Goal: Information Seeking & Learning: Learn about a topic

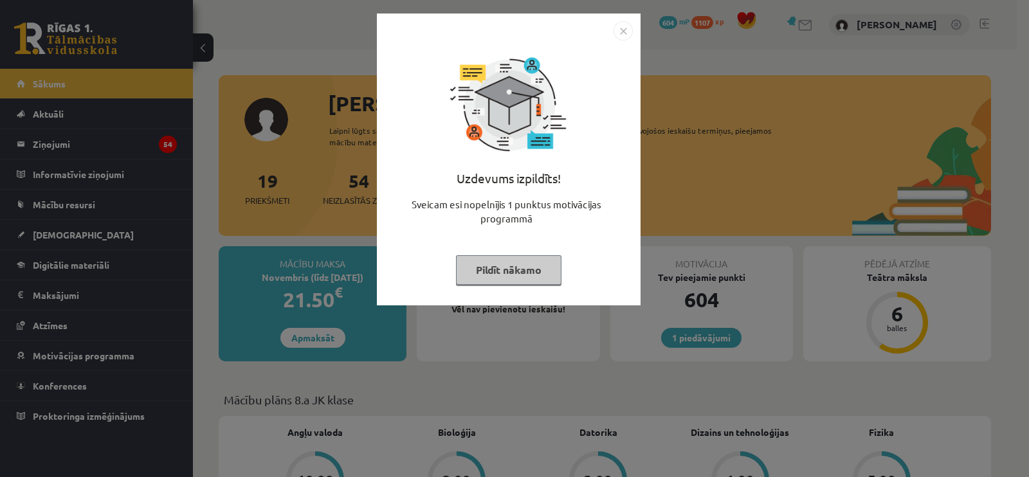
click at [533, 280] on button "Pildīt nākamo" at bounding box center [508, 270] width 105 height 30
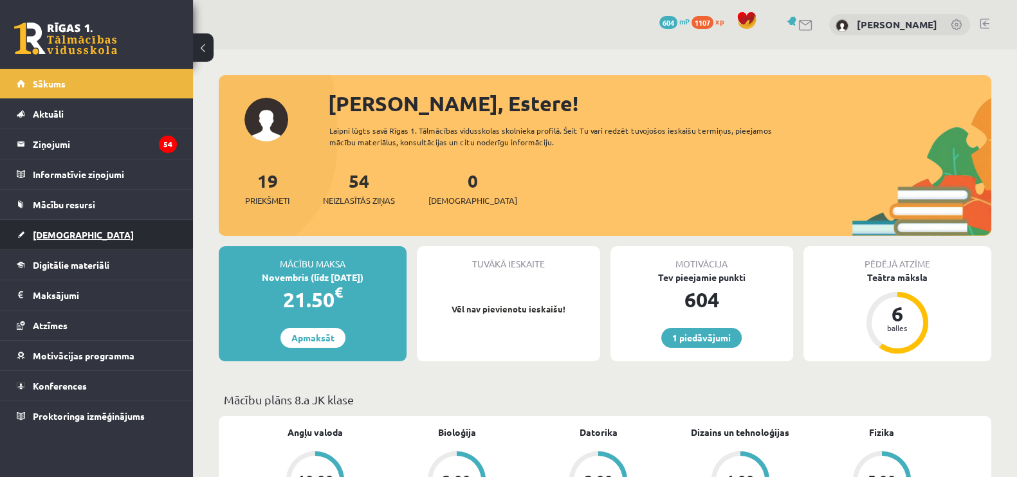
click at [71, 234] on link "[DEMOGRAPHIC_DATA]" at bounding box center [97, 235] width 160 height 30
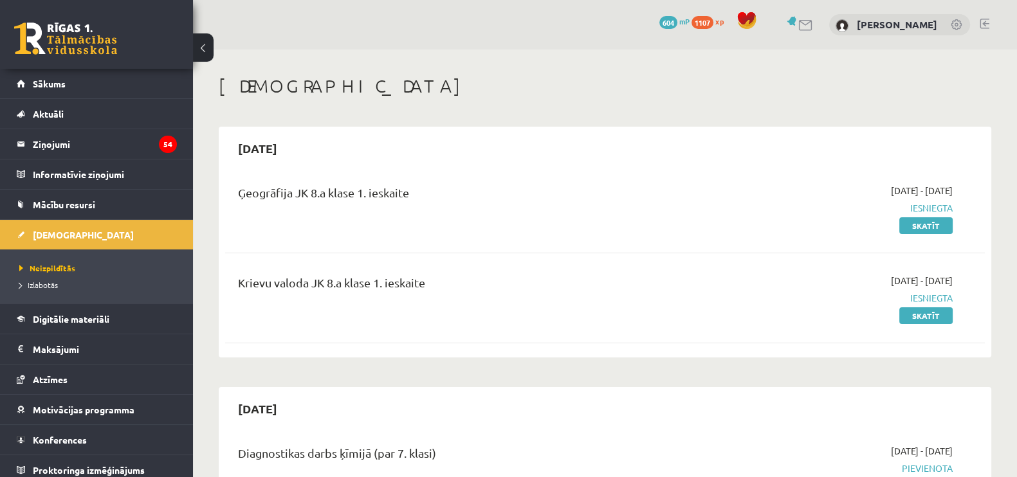
click at [50, 280] on span "Izlabotās" at bounding box center [38, 285] width 39 height 10
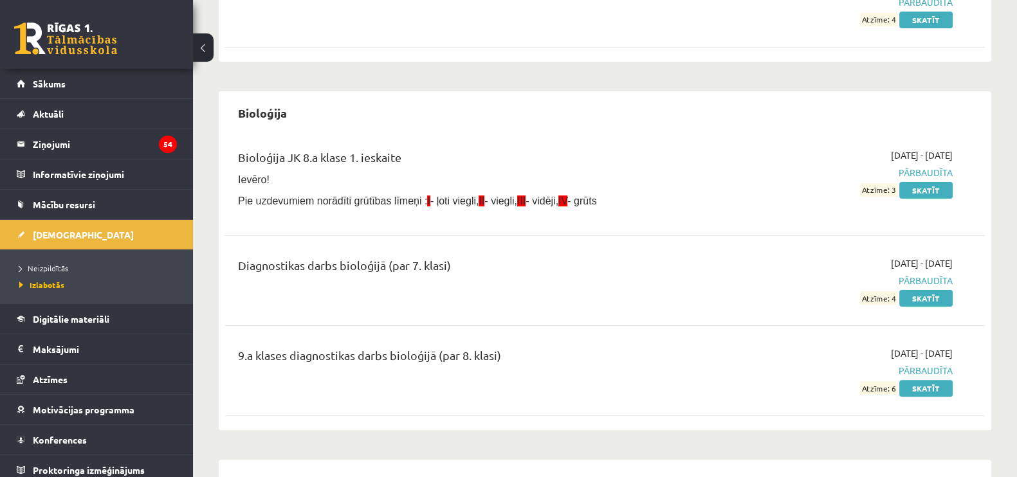
scroll to position [387, 0]
click at [932, 188] on link "Skatīt" at bounding box center [925, 189] width 53 height 17
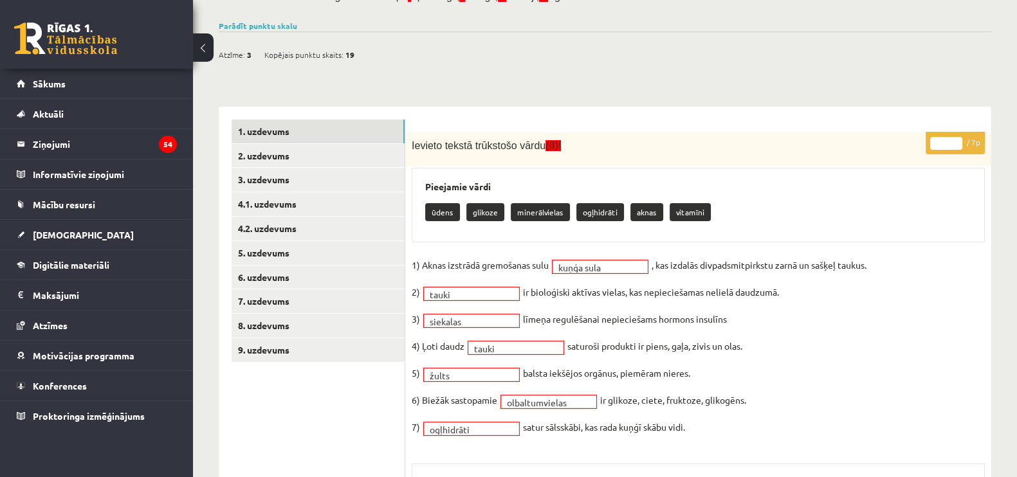
scroll to position [160, 0]
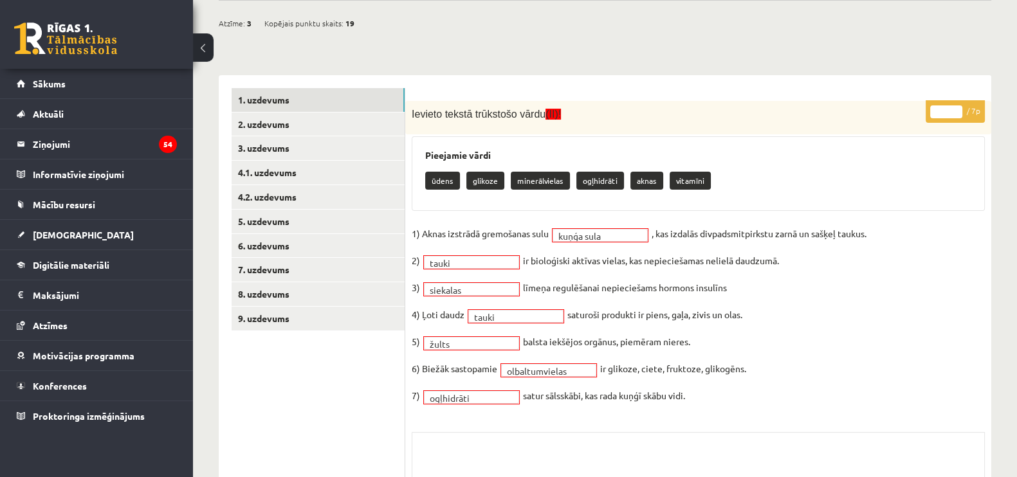
click at [588, 244] on fieldset "**********" at bounding box center [698, 318] width 573 height 189
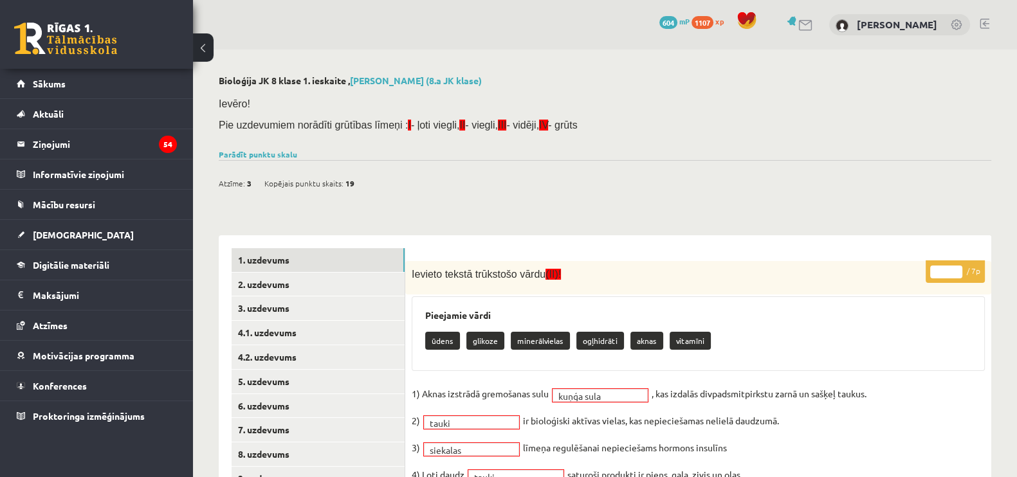
scroll to position [0, 0]
click at [280, 287] on link "2. uzdevums" at bounding box center [318, 285] width 173 height 24
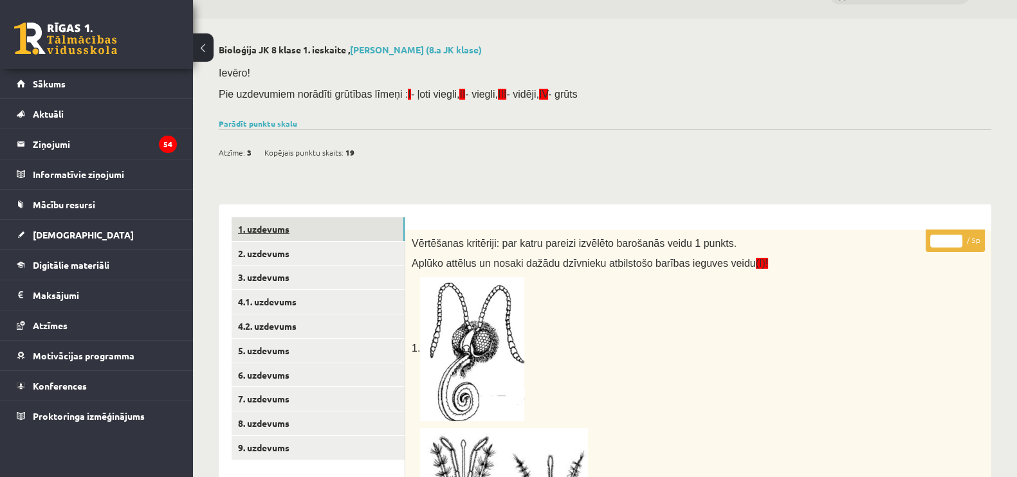
click at [336, 232] on link "1. uzdevums" at bounding box center [318, 229] width 173 height 24
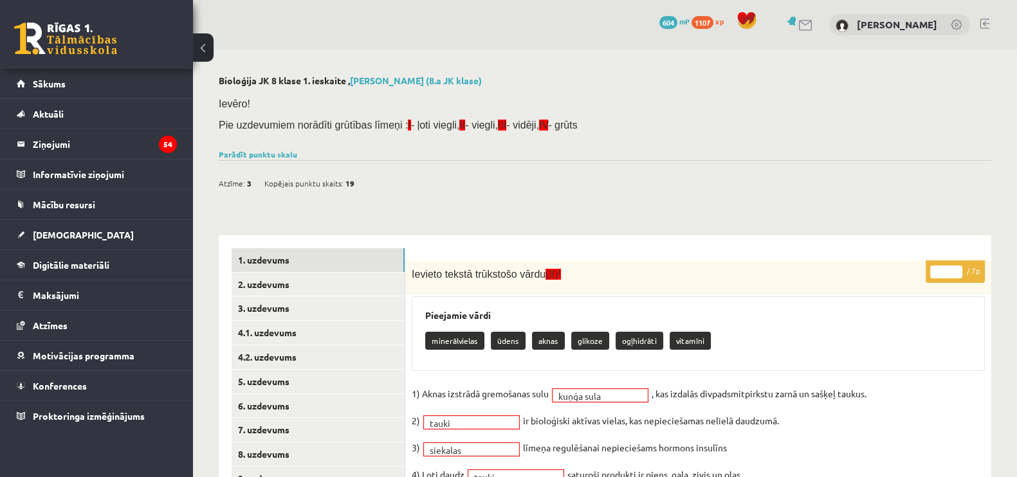
click at [450, 341] on p "minerālvielas" at bounding box center [454, 341] width 59 height 18
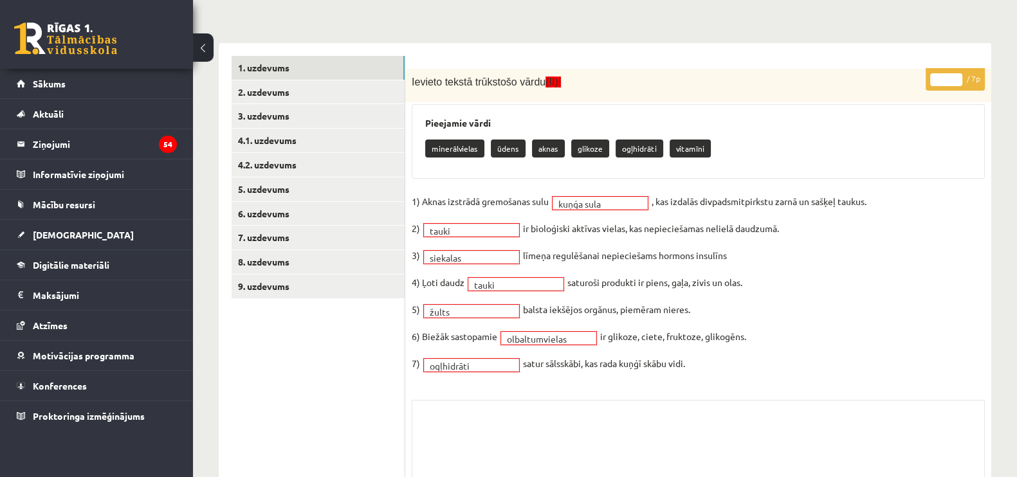
scroll to position [241, 0]
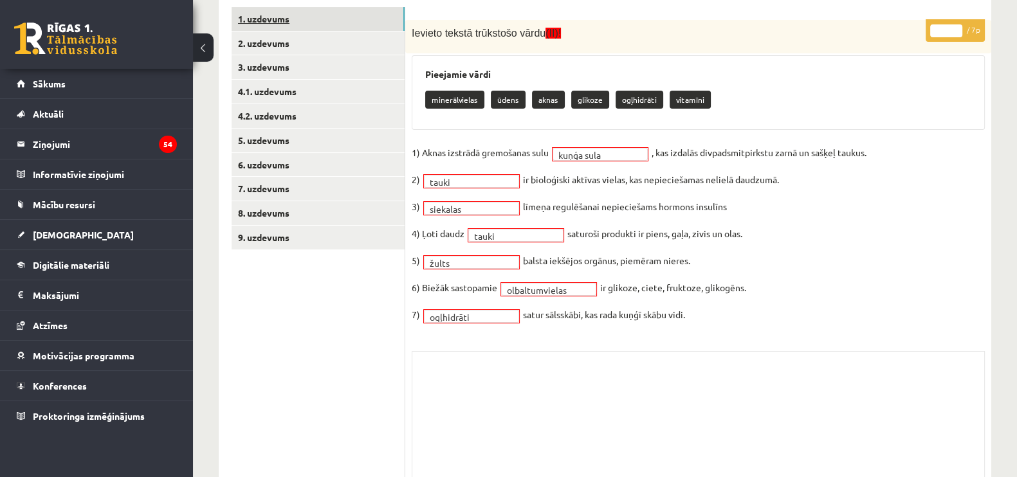
click at [280, 27] on link "1. uzdevums" at bounding box center [318, 19] width 173 height 24
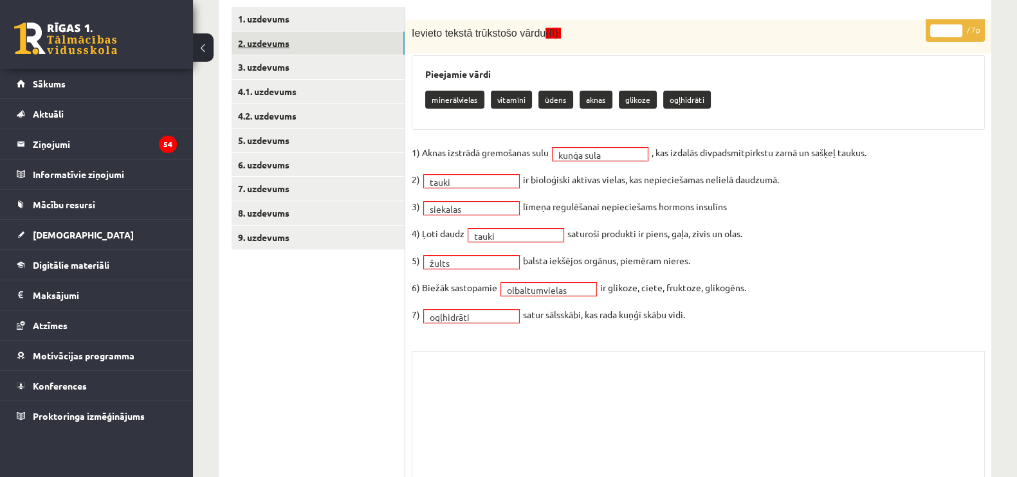
click at [296, 40] on link "2. uzdevums" at bounding box center [318, 44] width 173 height 24
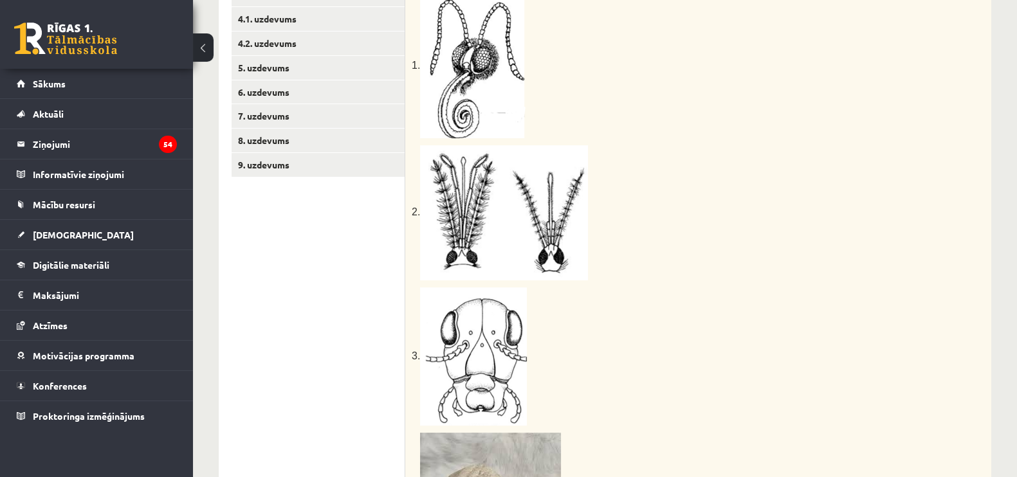
scroll to position [192, 0]
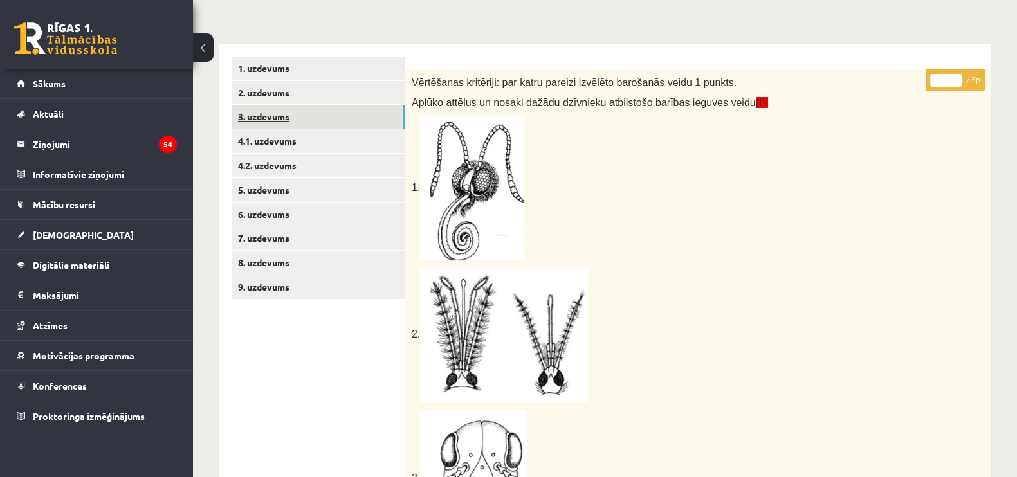
click at [302, 107] on link "3. uzdevums" at bounding box center [318, 117] width 173 height 24
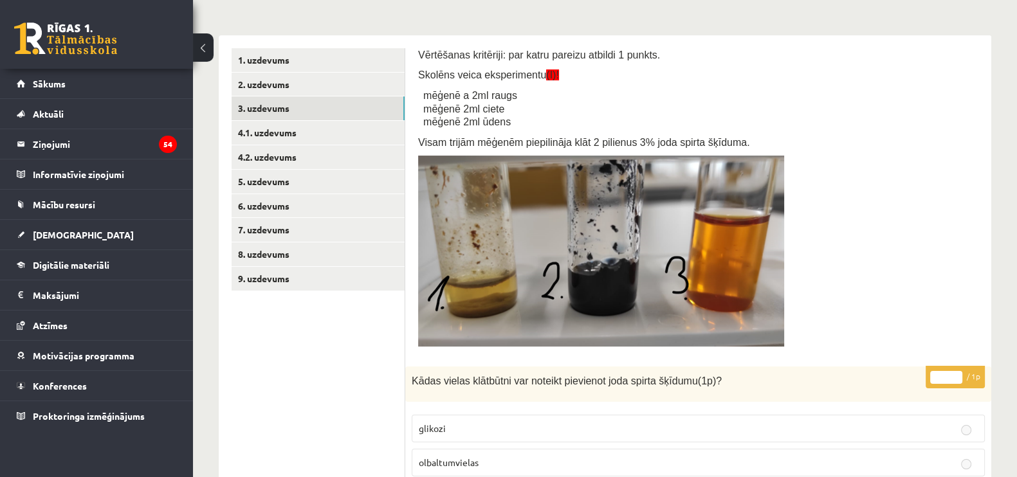
scroll to position [121, 0]
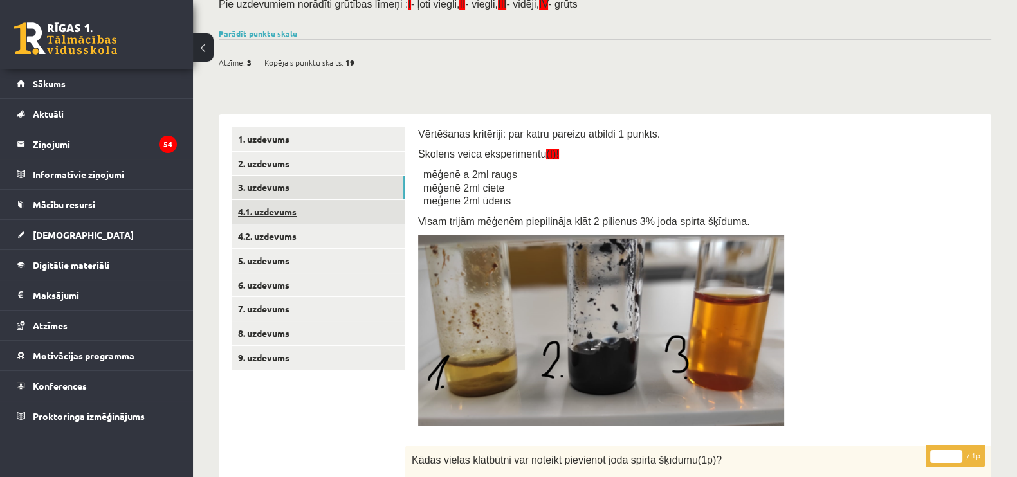
drag, startPoint x: 296, startPoint y: 198, endPoint x: 299, endPoint y: 208, distance: 10.8
click at [300, 210] on link "4.1. uzdevums" at bounding box center [318, 212] width 173 height 24
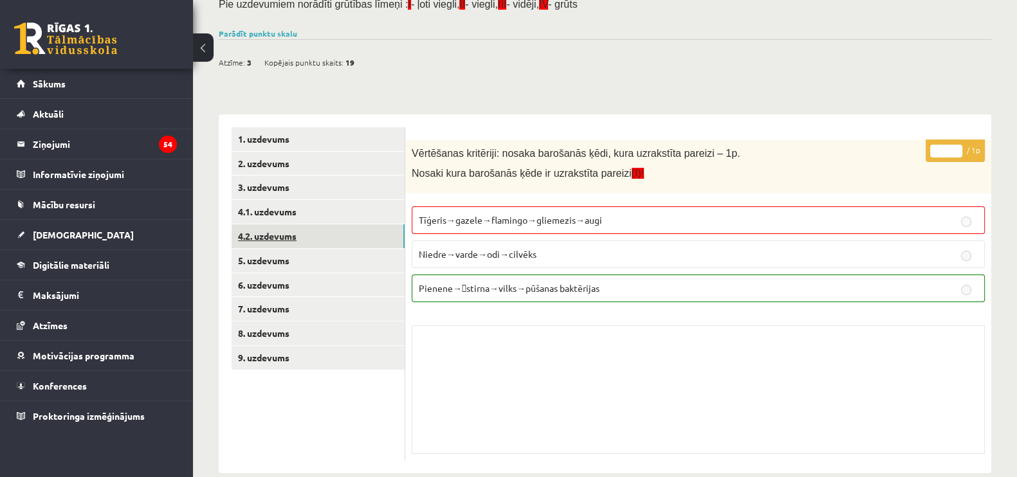
click at [296, 242] on link "4.2. uzdevums" at bounding box center [318, 236] width 173 height 24
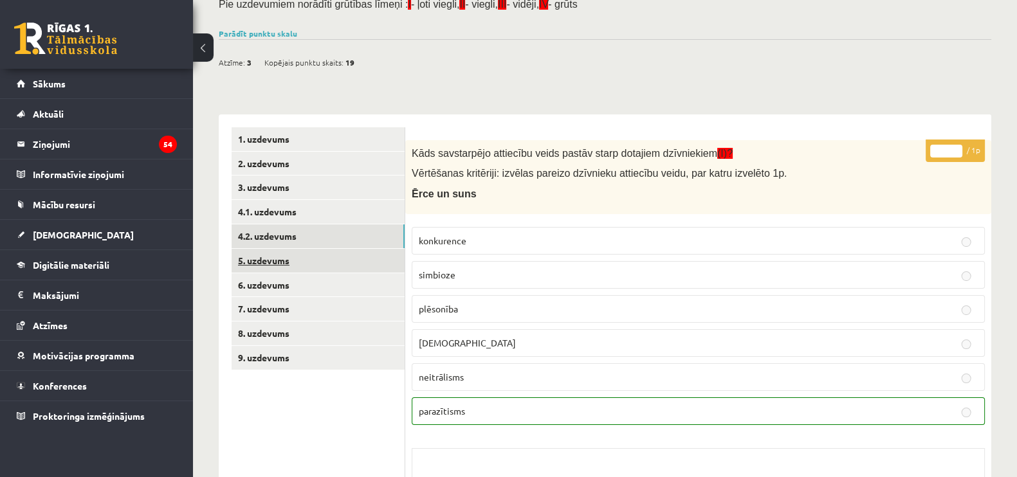
click at [280, 260] on link "5. uzdevums" at bounding box center [318, 261] width 173 height 24
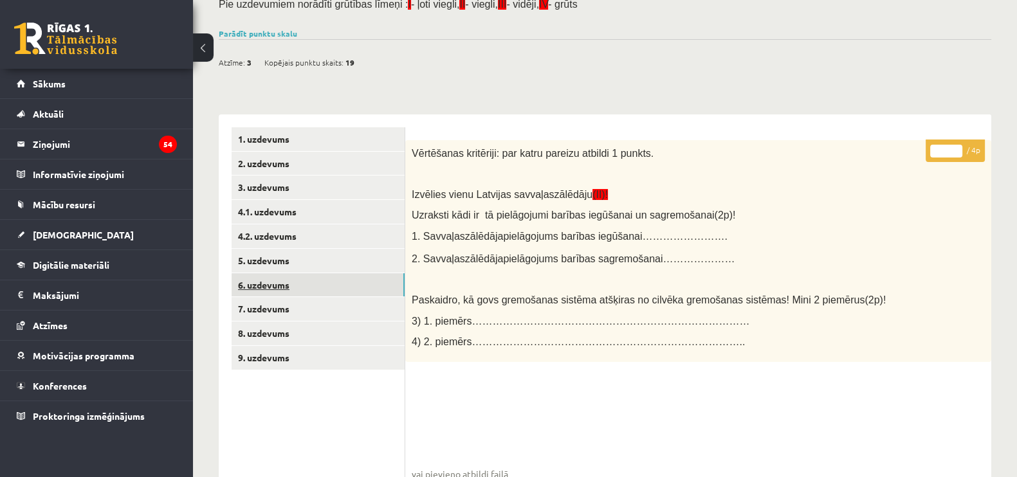
click at [284, 281] on link "6. uzdevums" at bounding box center [318, 285] width 173 height 24
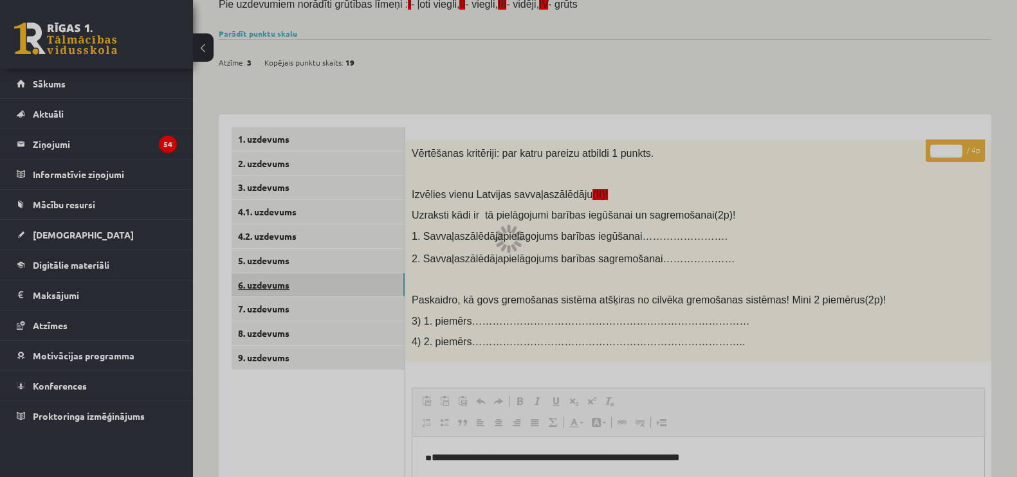
scroll to position [0, 0]
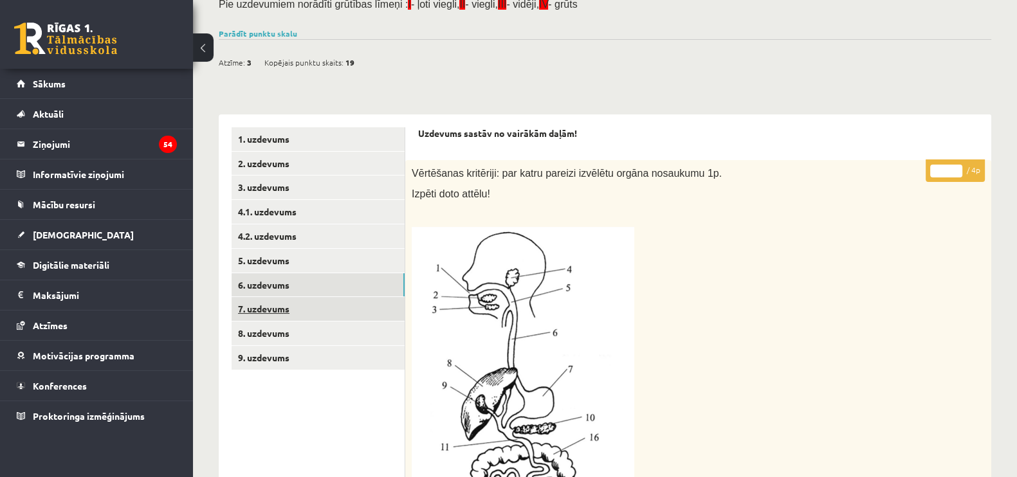
click at [289, 308] on link "7. uzdevums" at bounding box center [318, 309] width 173 height 24
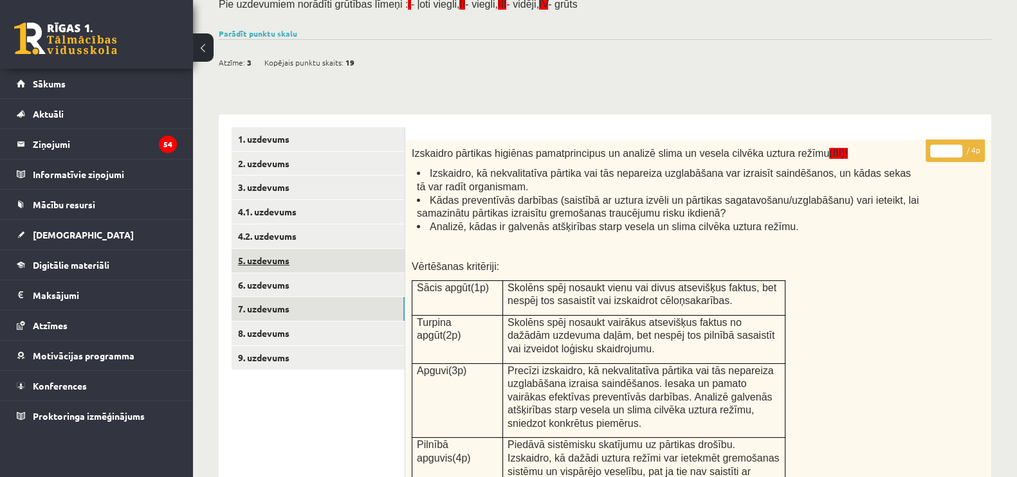
click at [288, 255] on link "5. uzdevums" at bounding box center [318, 261] width 173 height 24
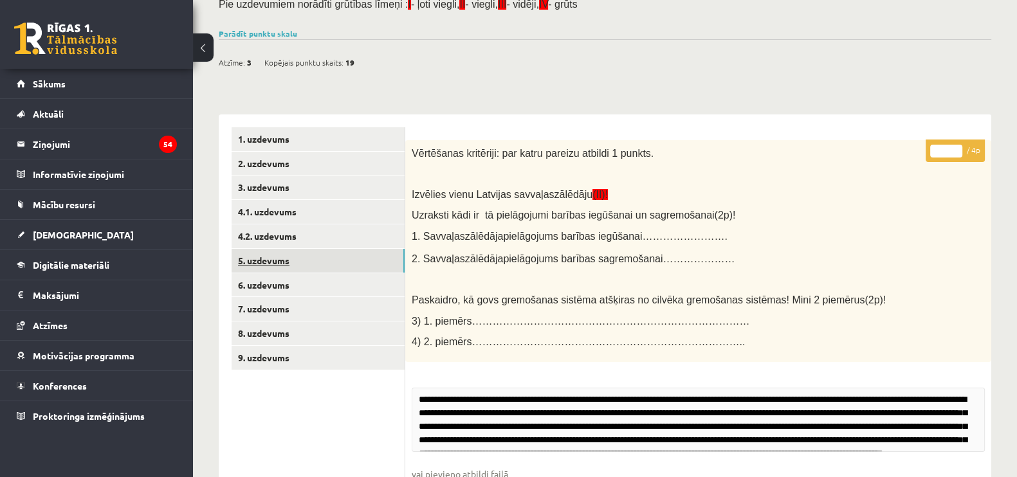
click at [284, 271] on link "5. uzdevums" at bounding box center [318, 261] width 173 height 24
click at [289, 284] on link "6. uzdevums" at bounding box center [318, 285] width 173 height 24
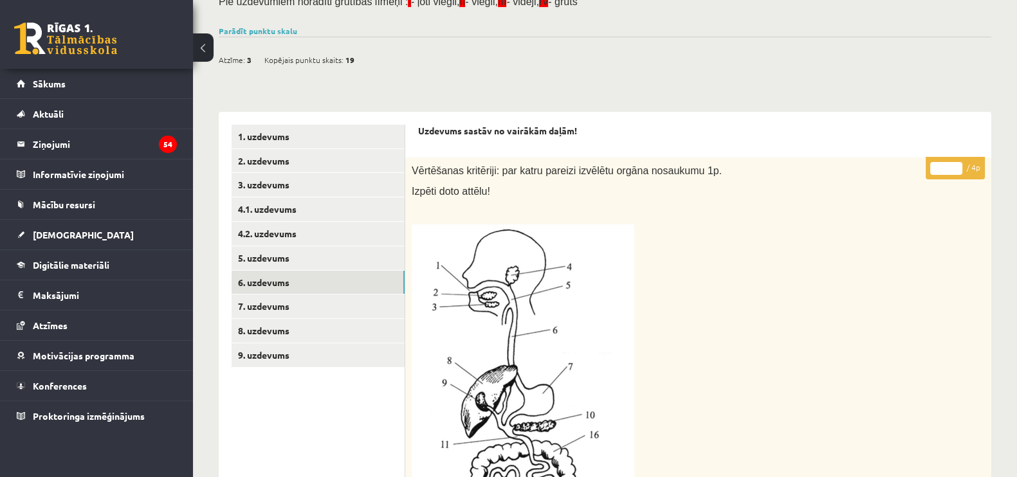
scroll to position [121, 0]
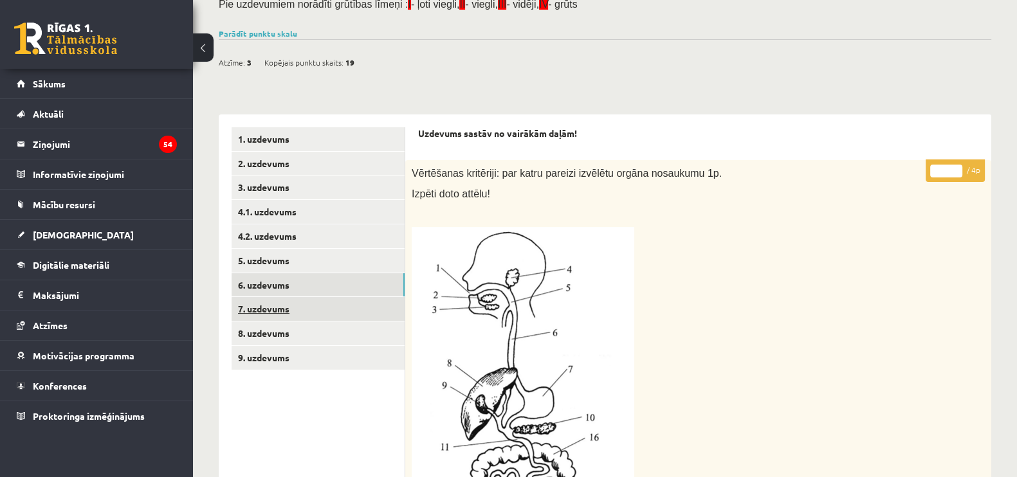
click at [302, 307] on link "7. uzdevums" at bounding box center [318, 309] width 173 height 24
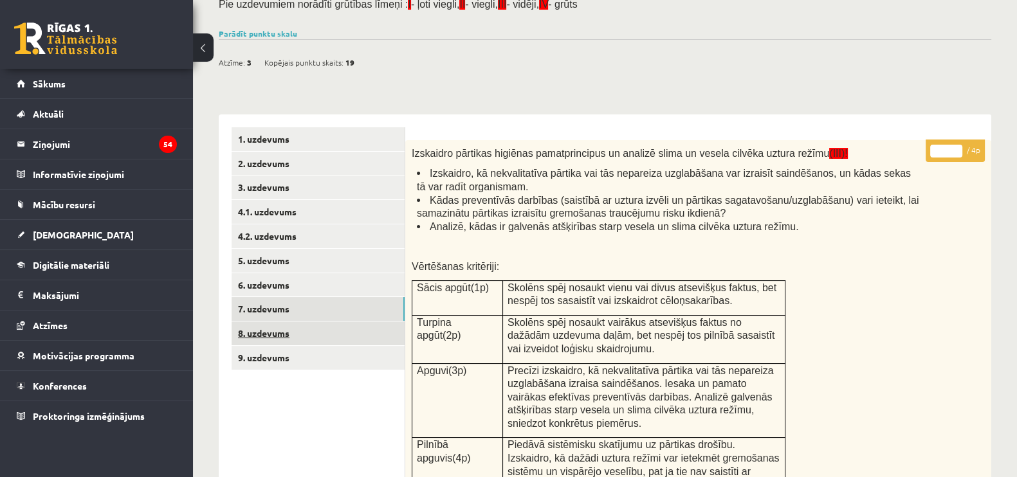
click at [293, 327] on link "8. uzdevums" at bounding box center [318, 334] width 173 height 24
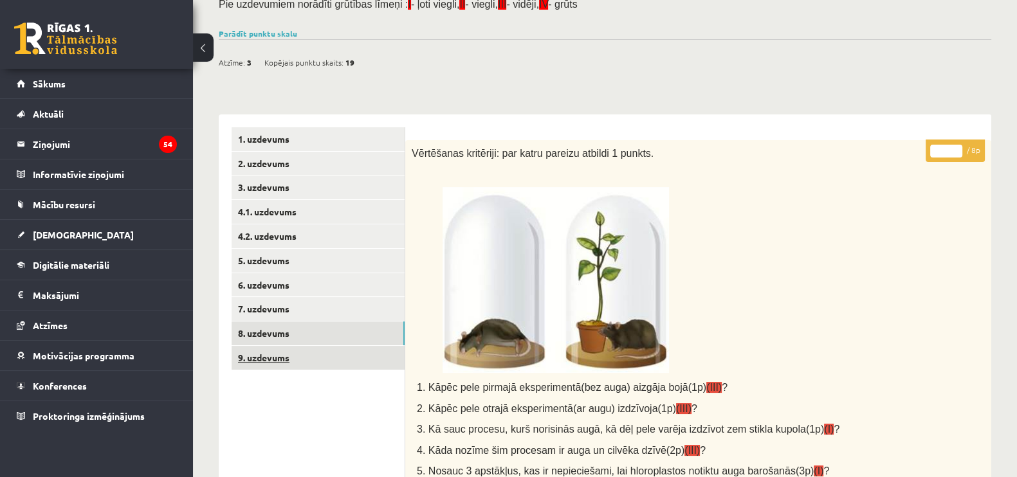
click at [305, 362] on link "9. uzdevums" at bounding box center [318, 358] width 173 height 24
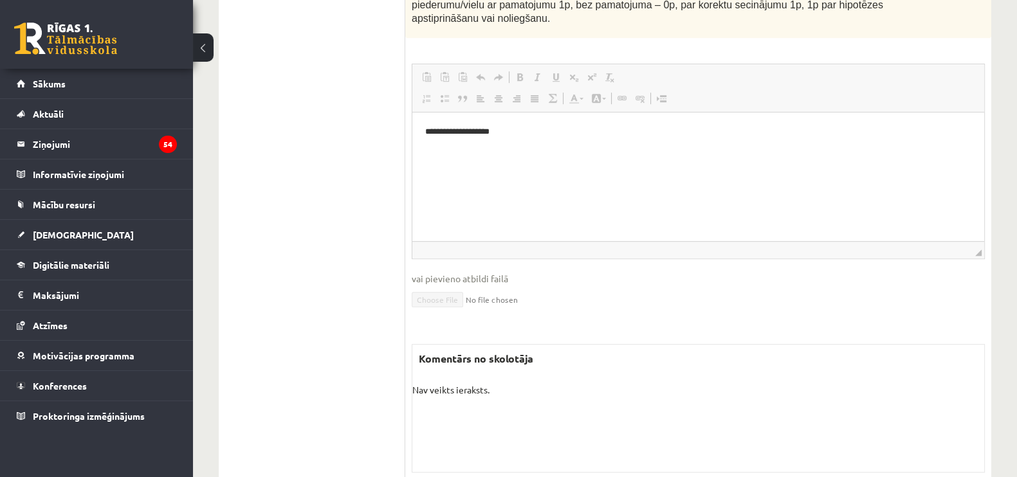
scroll to position [84, 0]
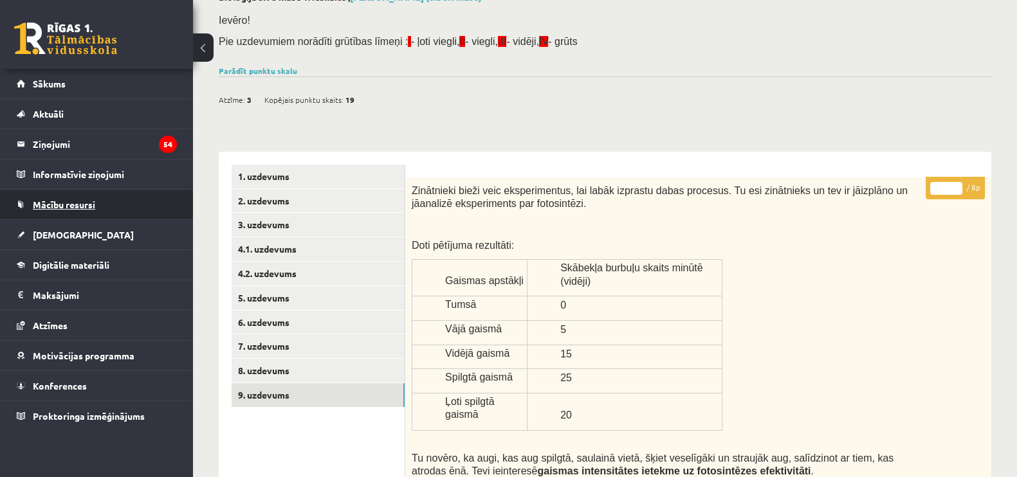
click at [64, 201] on span "Mācību resursi" at bounding box center [64, 205] width 62 height 12
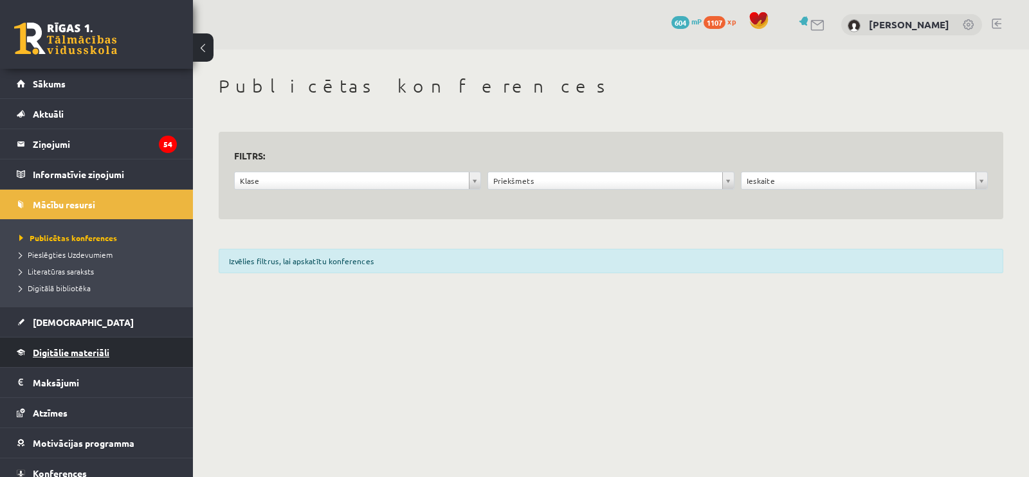
click at [55, 350] on span "Digitālie materiāli" at bounding box center [71, 353] width 77 height 12
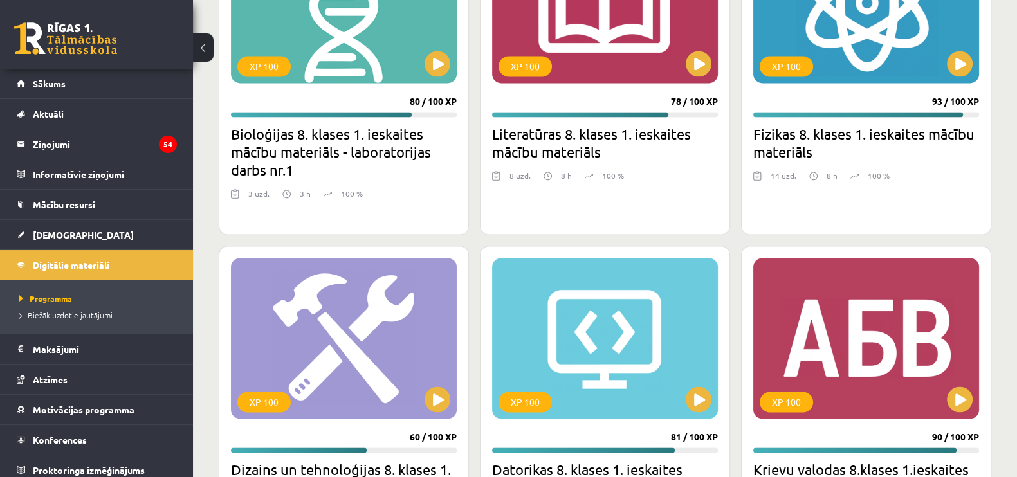
scroll to position [2411, 0]
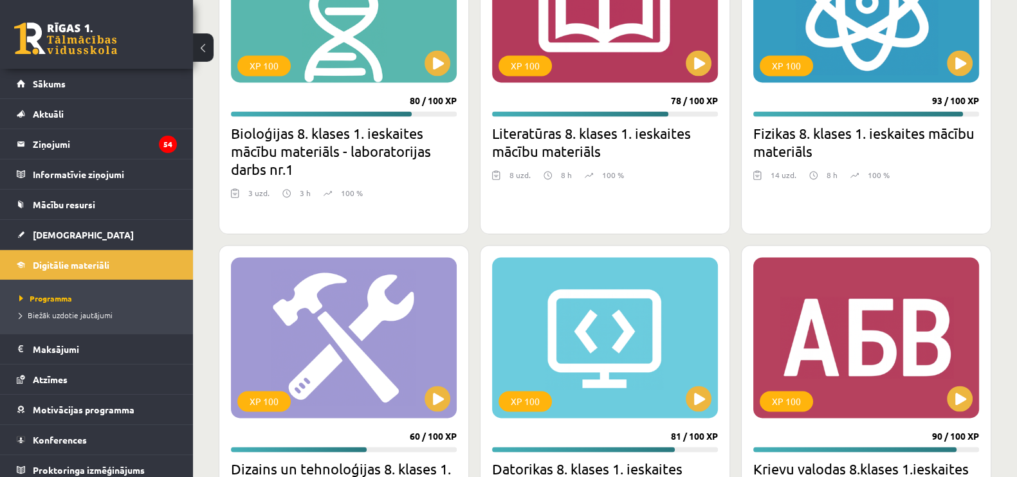
click at [340, 159] on h2 "Bioloģijas 8. klases 1. ieskaites mācību materiāls - laboratorijas darbs nr.1" at bounding box center [344, 151] width 226 height 54
click at [434, 60] on button at bounding box center [437, 63] width 26 height 26
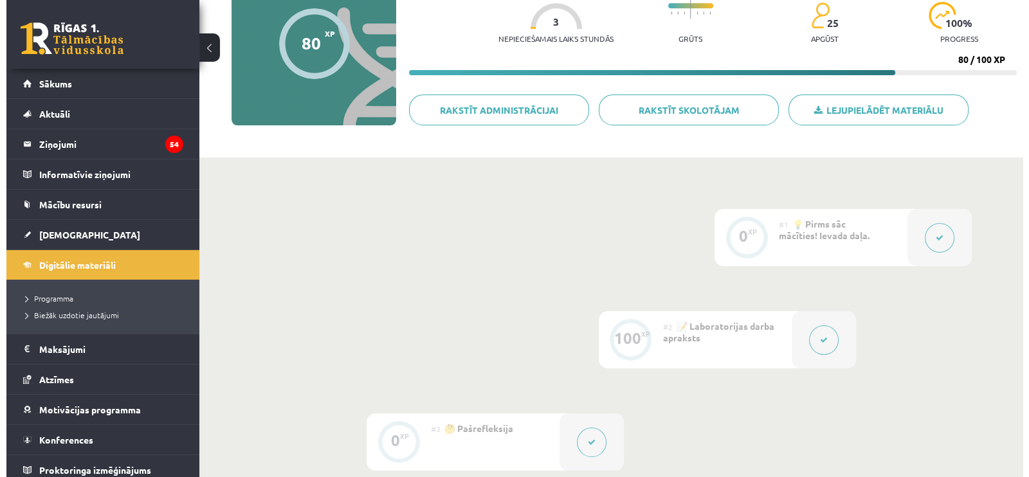
scroll to position [241, 0]
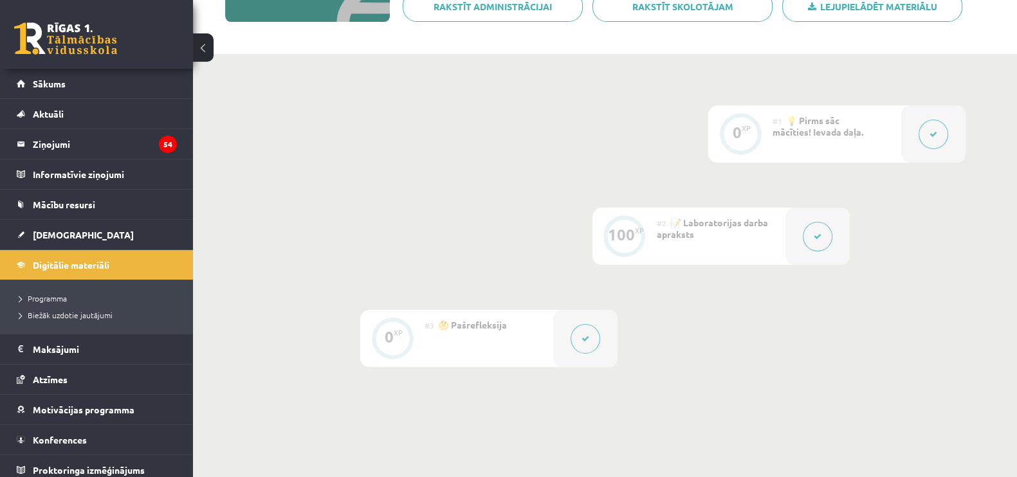
click at [821, 230] on button at bounding box center [818, 237] width 30 height 30
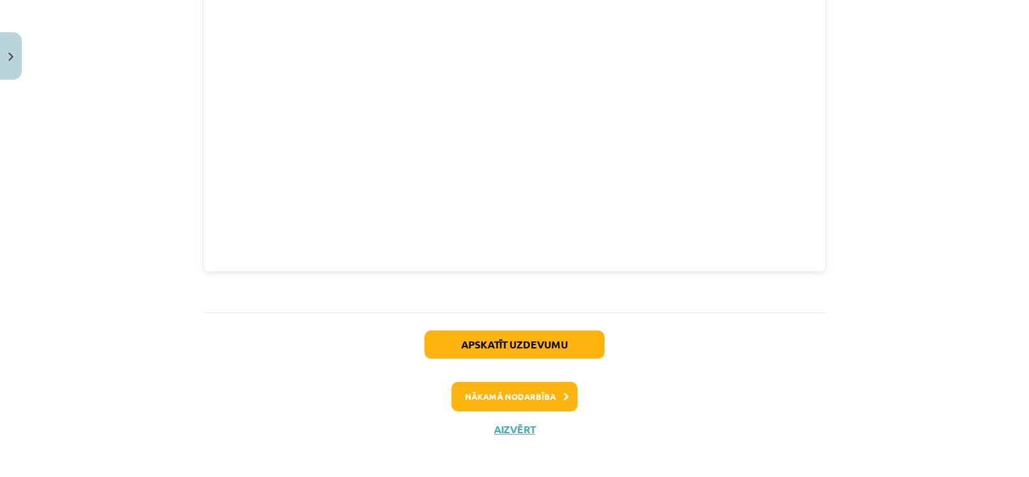
scroll to position [704, 0]
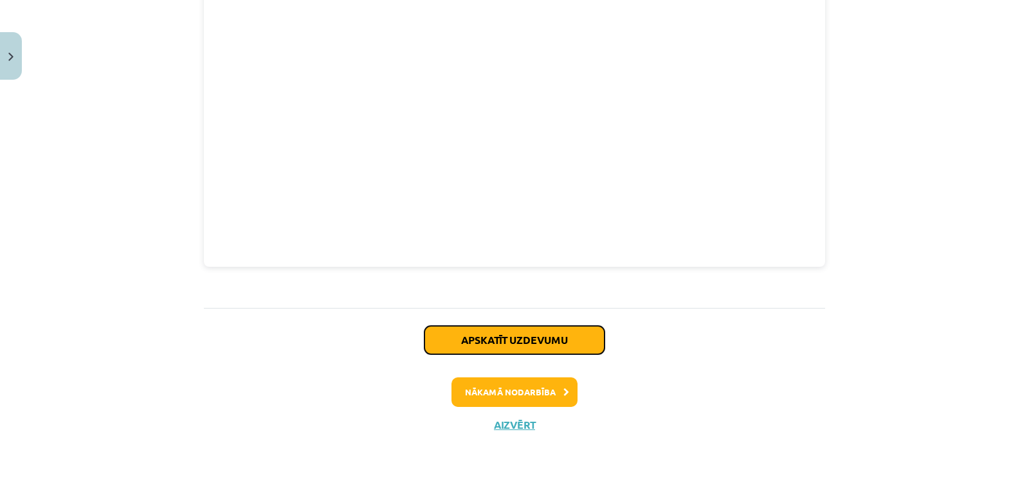
click at [559, 336] on button "Apskatīt uzdevumu" at bounding box center [514, 340] width 180 height 28
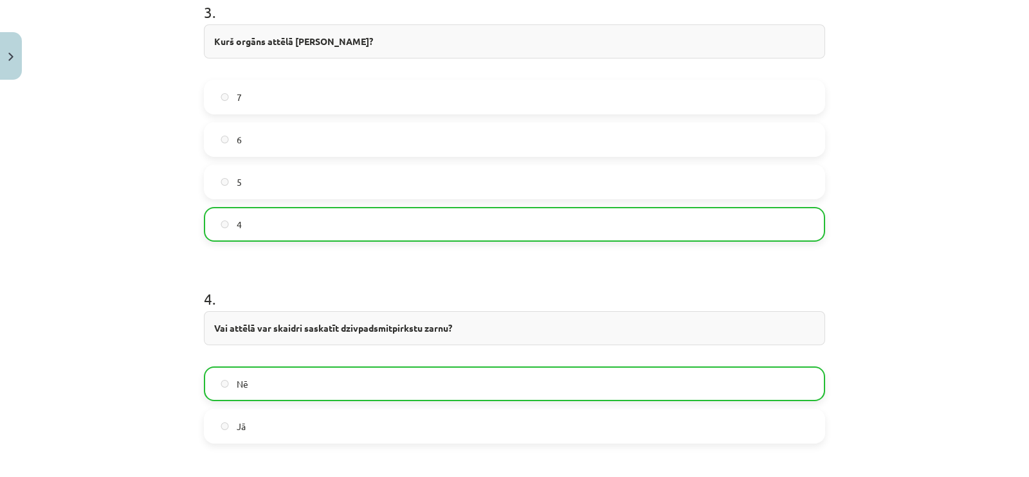
scroll to position [1519, 0]
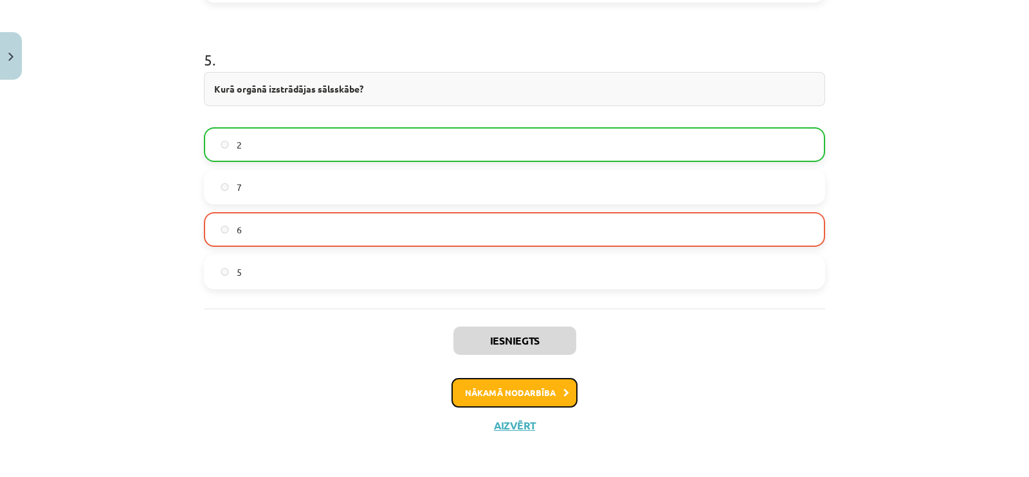
click at [523, 393] on button "Nākamā nodarbība" at bounding box center [514, 393] width 126 height 30
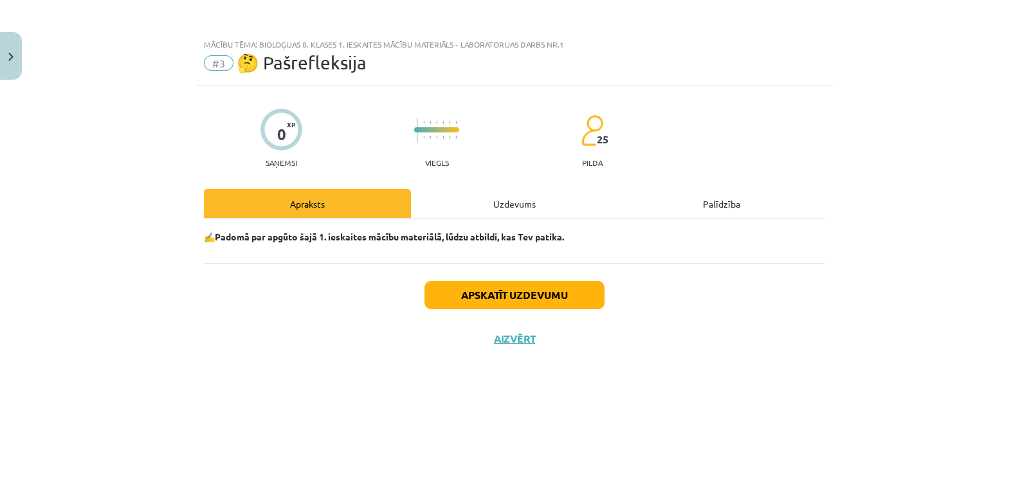
scroll to position [0, 0]
click at [529, 287] on button "Apskatīt uzdevumu" at bounding box center [514, 295] width 180 height 28
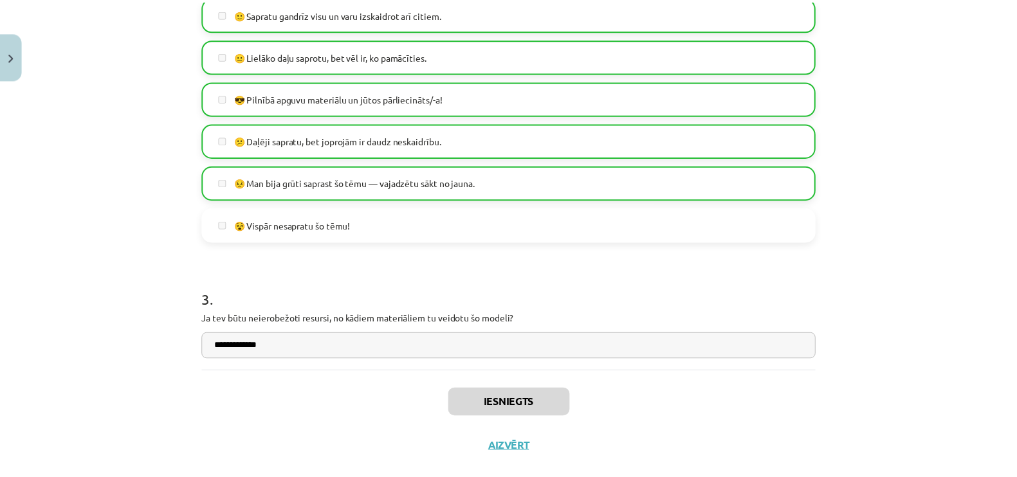
scroll to position [516, 0]
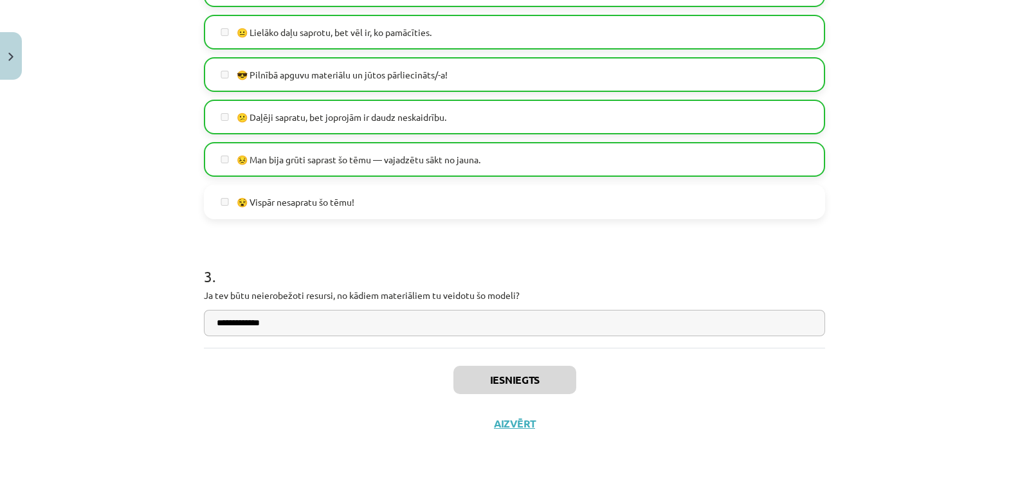
click at [505, 415] on div "Iesniegts Aizvērt" at bounding box center [514, 393] width 621 height 90
drag, startPoint x: 501, startPoint y: 418, endPoint x: 504, endPoint y: 425, distance: 7.5
click at [502, 422] on button "Aizvērt" at bounding box center [514, 423] width 49 height 13
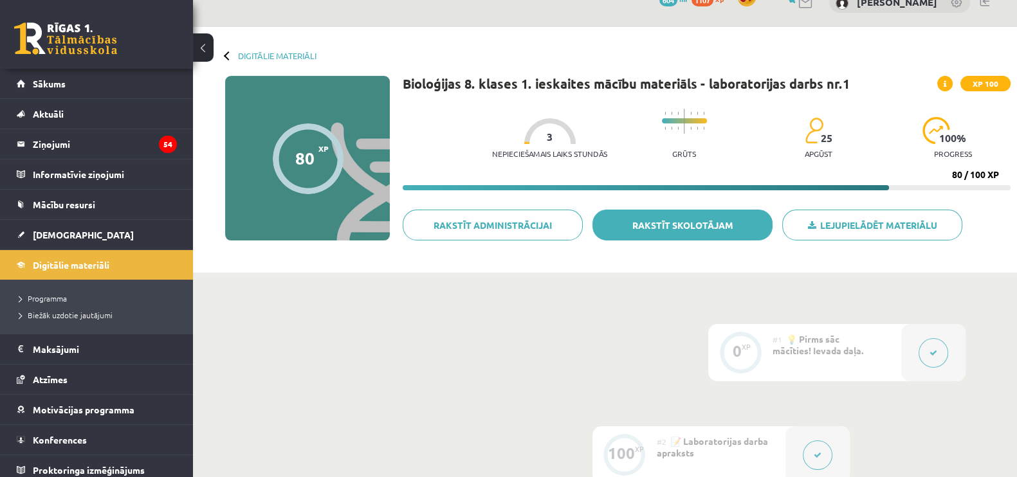
scroll to position [0, 0]
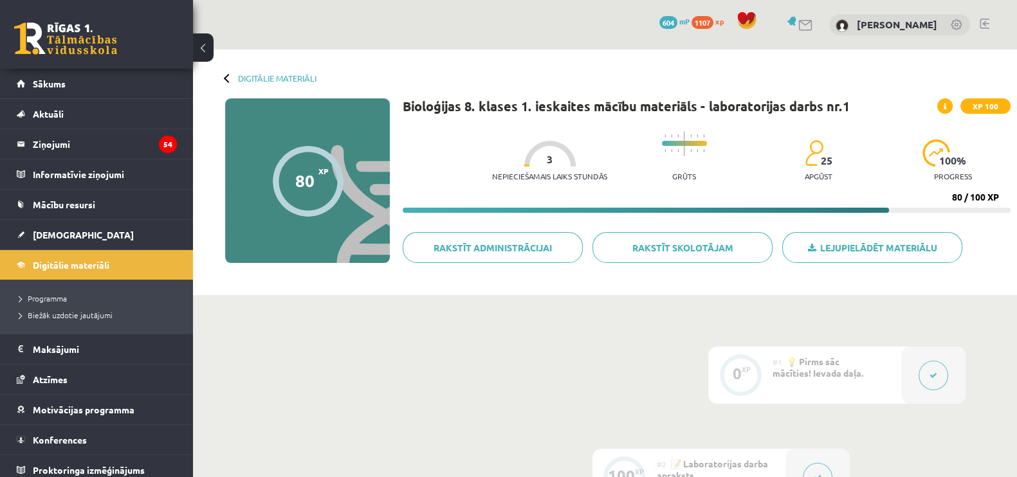
click at [230, 80] on div at bounding box center [228, 77] width 9 height 9
click at [265, 69] on div "Digitālie materiāli 80 XP XP 100 80 / 100 XP Bioloģijas 8. klases 1. ieskaites …" at bounding box center [605, 173] width 824 height 246
click at [263, 74] on link "Digitālie materiāli" at bounding box center [277, 78] width 78 height 10
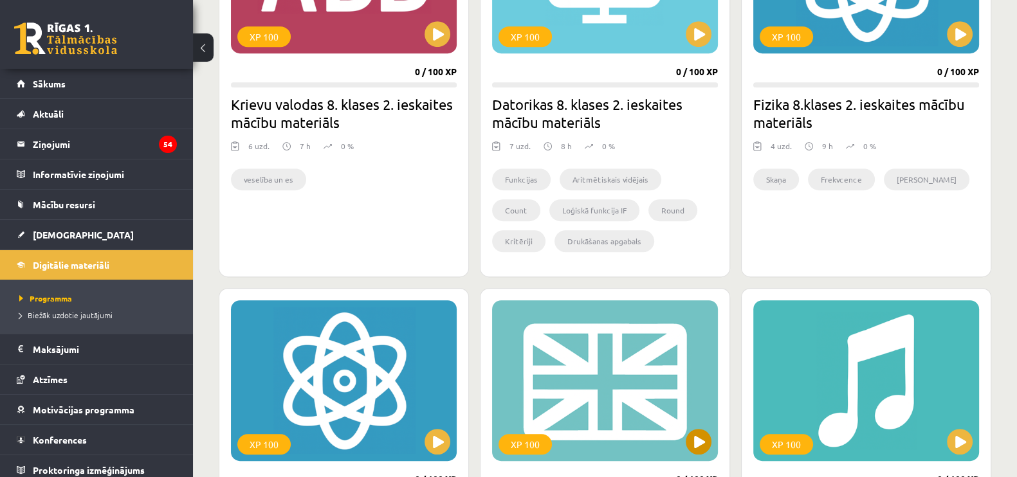
scroll to position [723, 0]
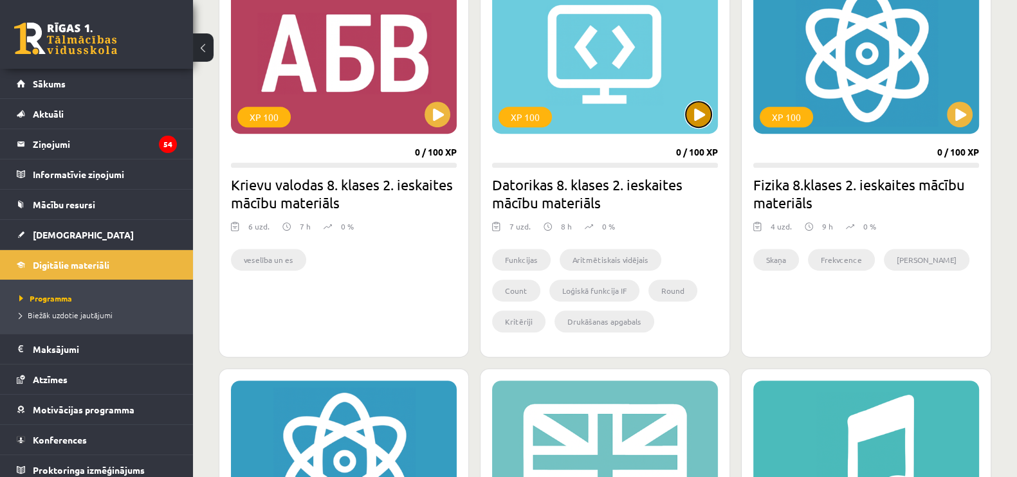
click at [695, 125] on button at bounding box center [699, 115] width 26 height 26
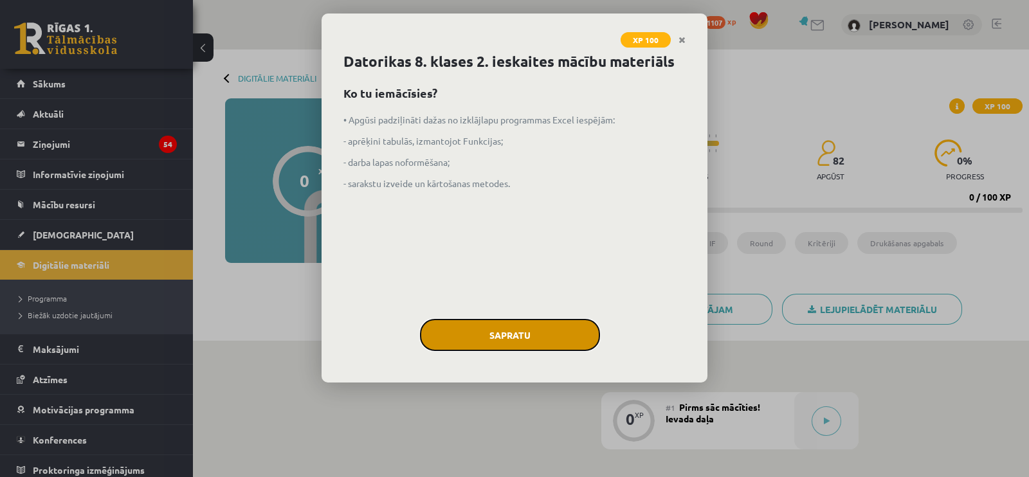
click at [550, 332] on button "Sapratu" at bounding box center [510, 335] width 180 height 32
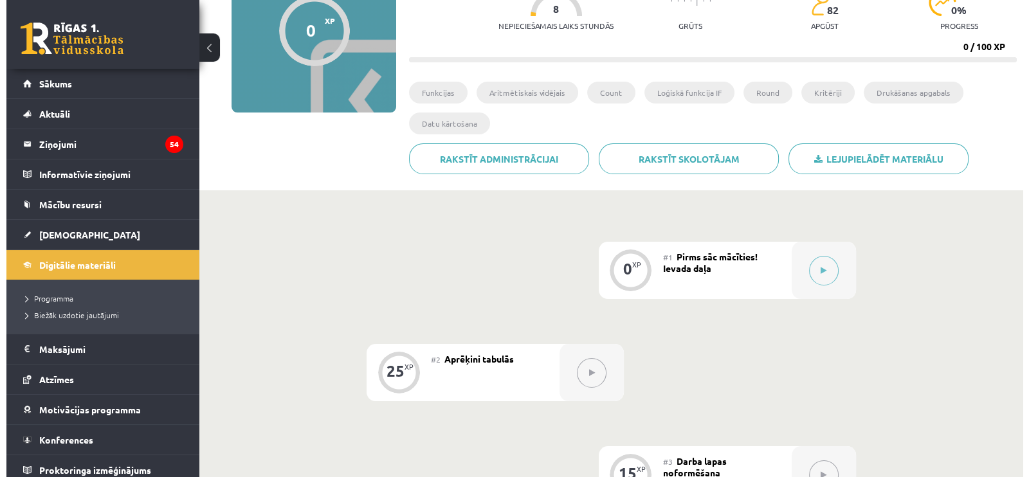
scroll to position [241, 0]
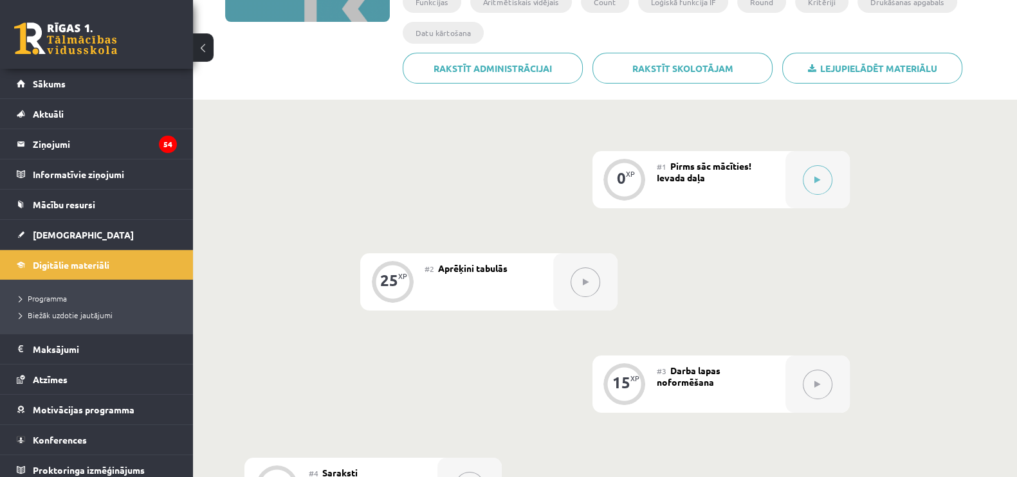
click at [587, 289] on button at bounding box center [585, 283] width 30 height 30
click at [815, 181] on icon at bounding box center [817, 180] width 6 height 8
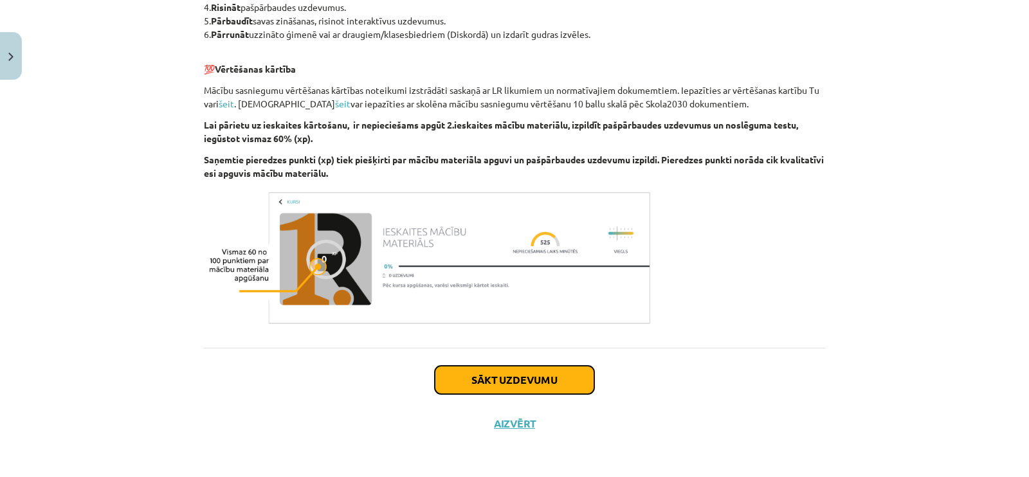
click at [550, 372] on button "Sākt uzdevumu" at bounding box center [514, 380] width 159 height 28
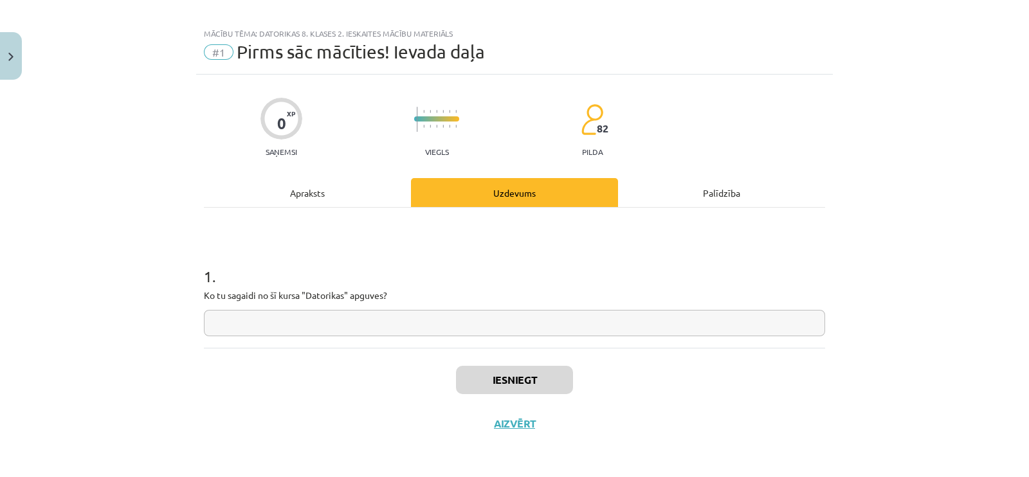
click at [531, 332] on input "text" at bounding box center [514, 323] width 621 height 26
click at [522, 413] on div "Iesniegt Aizvērt" at bounding box center [514, 393] width 621 height 90
click at [516, 420] on button "Aizvērt" at bounding box center [514, 423] width 49 height 13
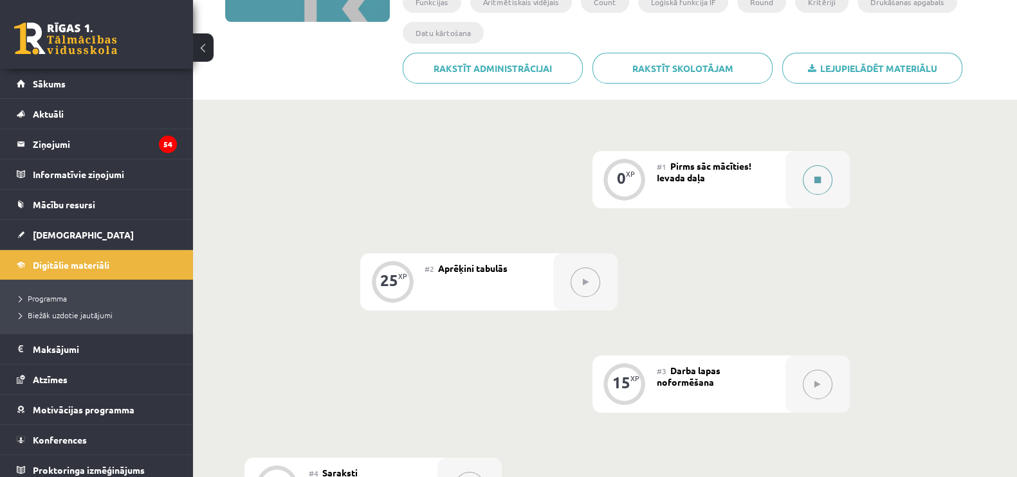
click at [825, 179] on button at bounding box center [818, 180] width 30 height 30
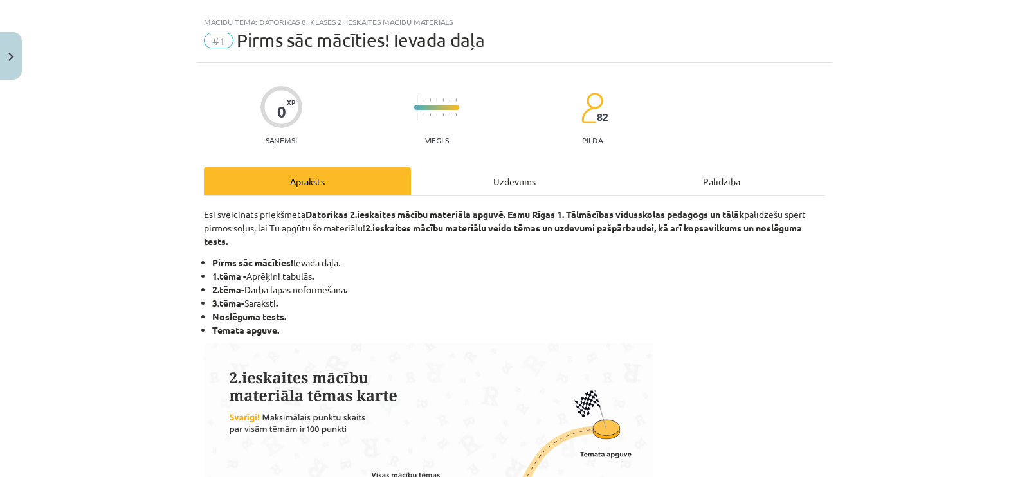
scroll to position [0, 0]
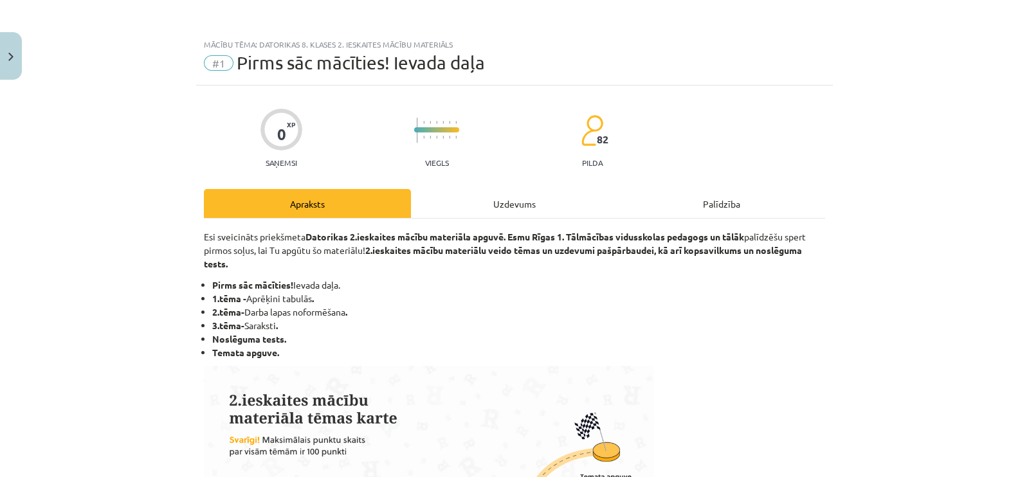
click at [511, 203] on div "Uzdevums" at bounding box center [514, 203] width 207 height 29
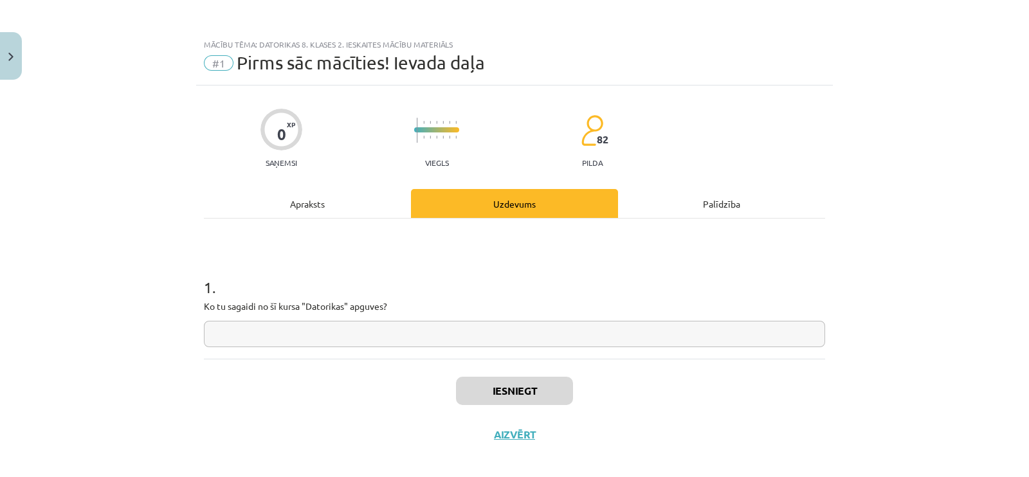
scroll to position [11, 0]
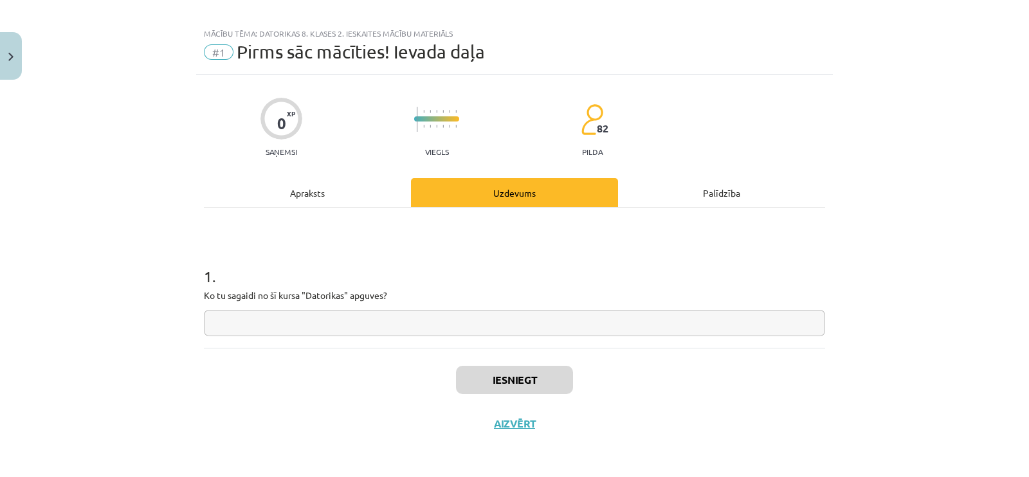
click at [424, 354] on div "Iesniegt Aizvērt" at bounding box center [514, 393] width 621 height 90
click at [443, 320] on input "text" at bounding box center [514, 323] width 621 height 26
type input "**********"
click at [484, 371] on button "Iesniegt" at bounding box center [514, 380] width 117 height 28
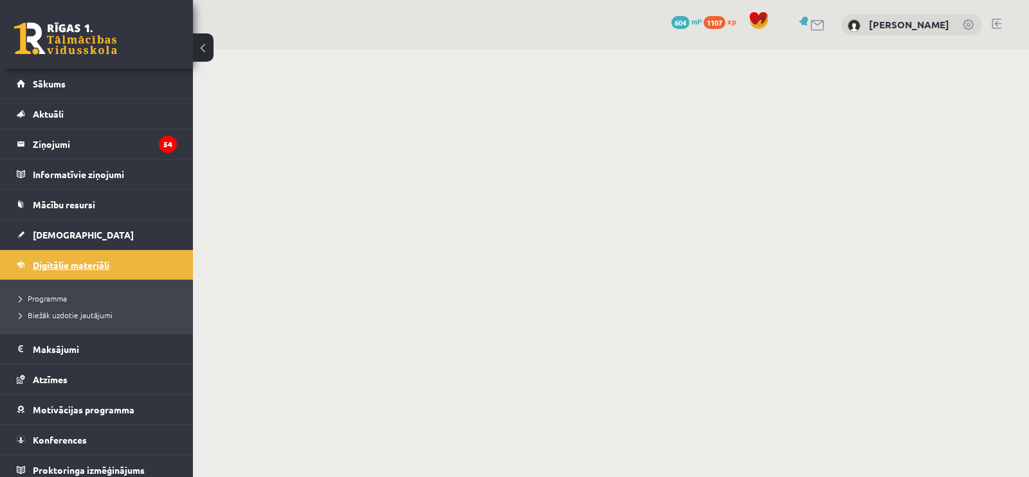
click at [98, 268] on span "Digitālie materiāli" at bounding box center [71, 265] width 77 height 12
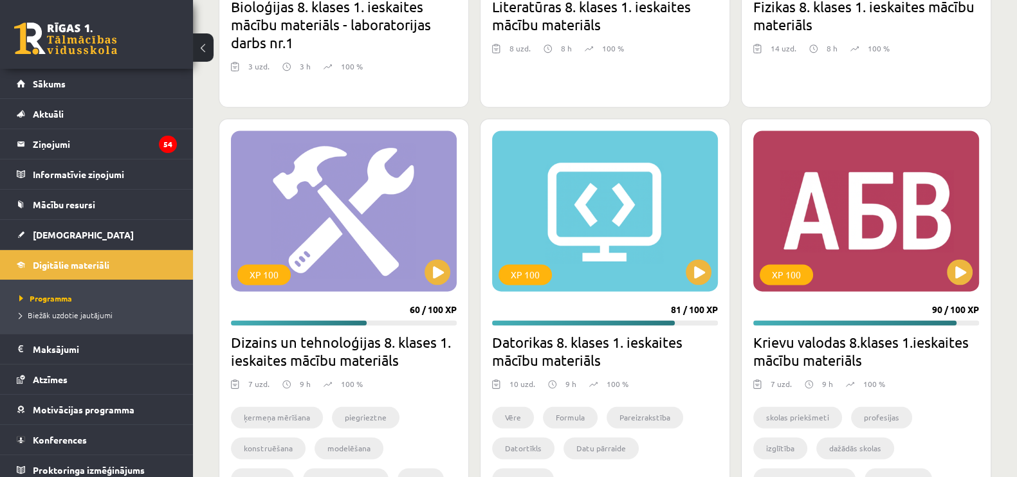
scroll to position [2572, 0]
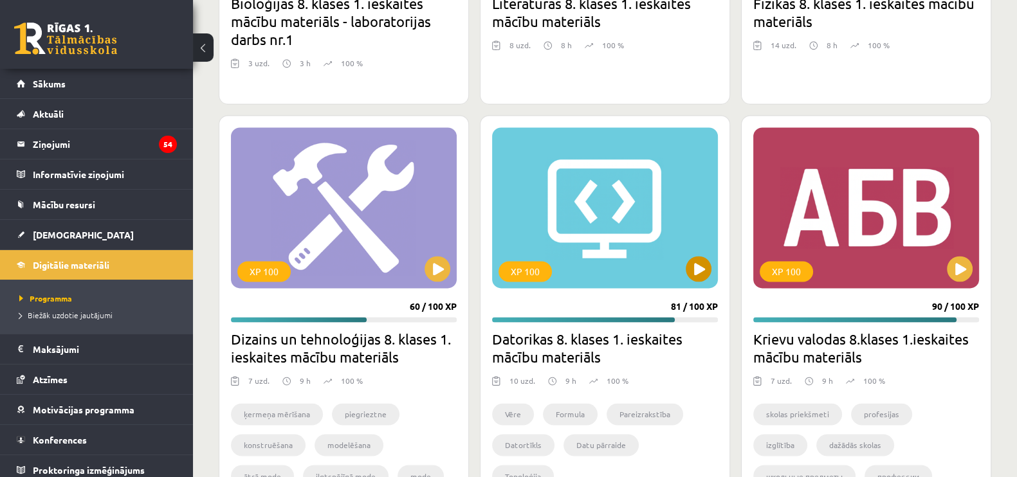
click at [682, 273] on div "XP 100" at bounding box center [605, 207] width 226 height 161
click at [684, 271] on div "XP 100" at bounding box center [605, 207] width 226 height 161
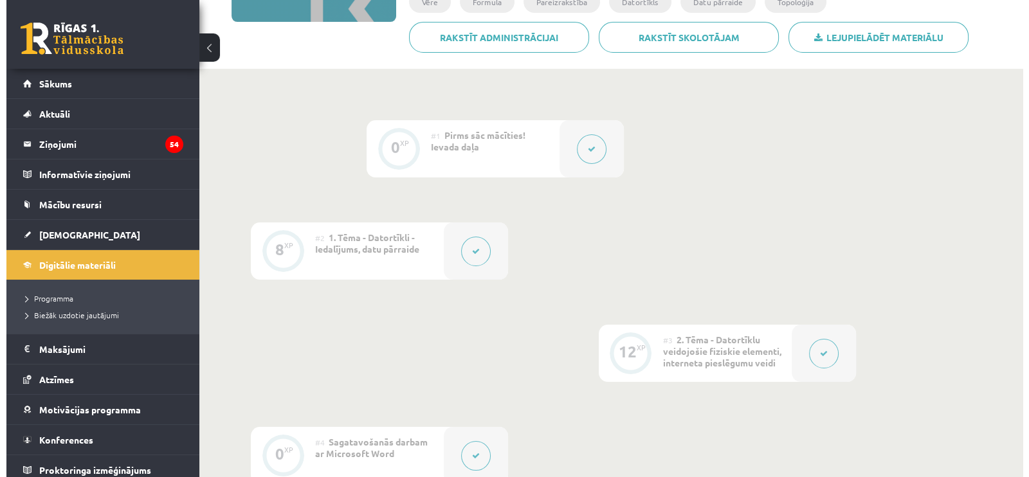
scroll to position [321, 0]
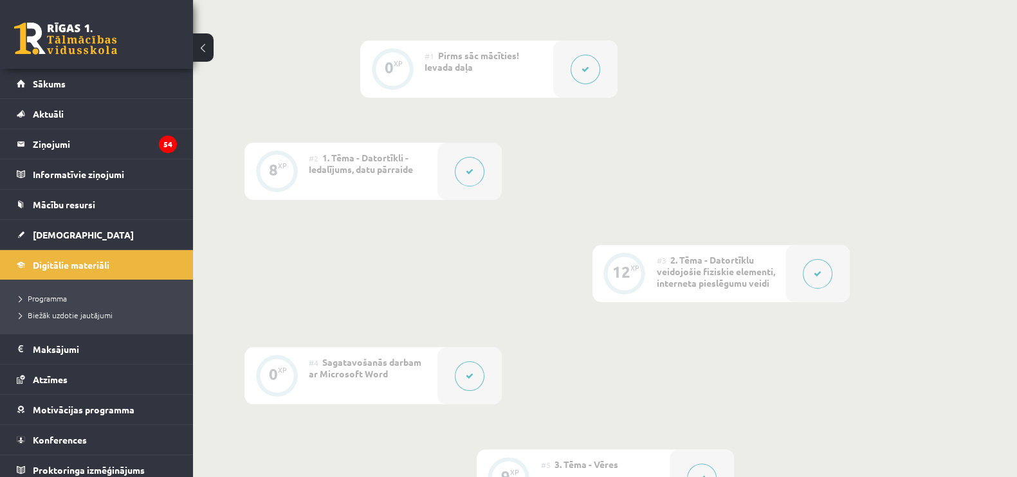
click at [475, 165] on button at bounding box center [470, 172] width 30 height 30
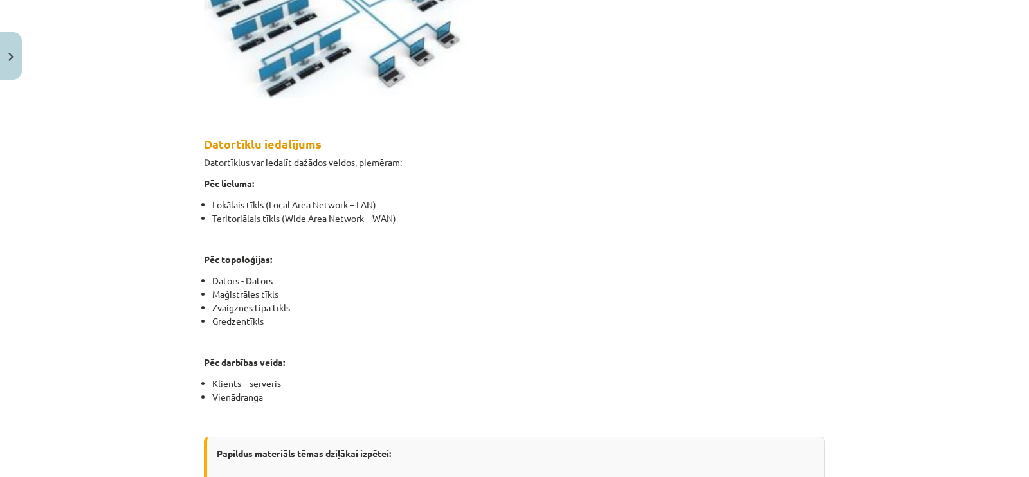
scroll to position [642, 0]
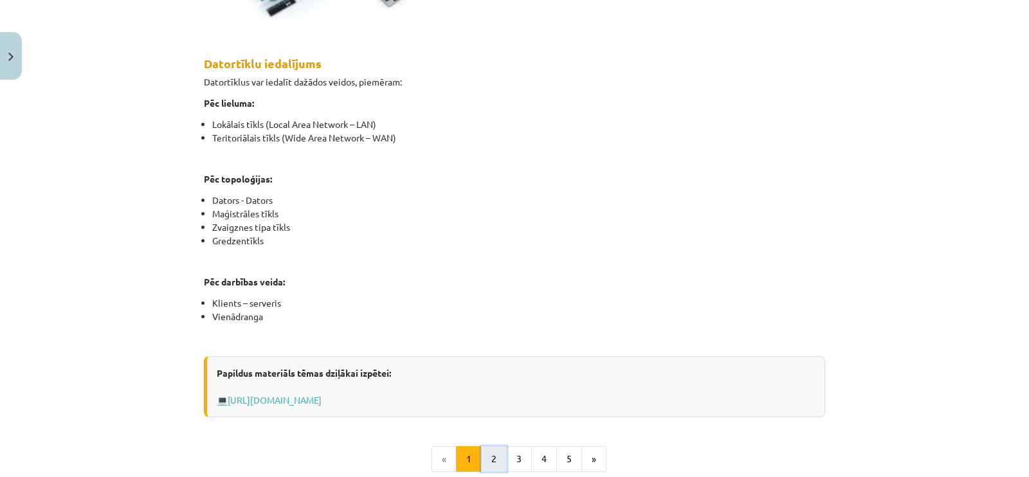
click at [488, 463] on button "2" at bounding box center [494, 459] width 26 height 26
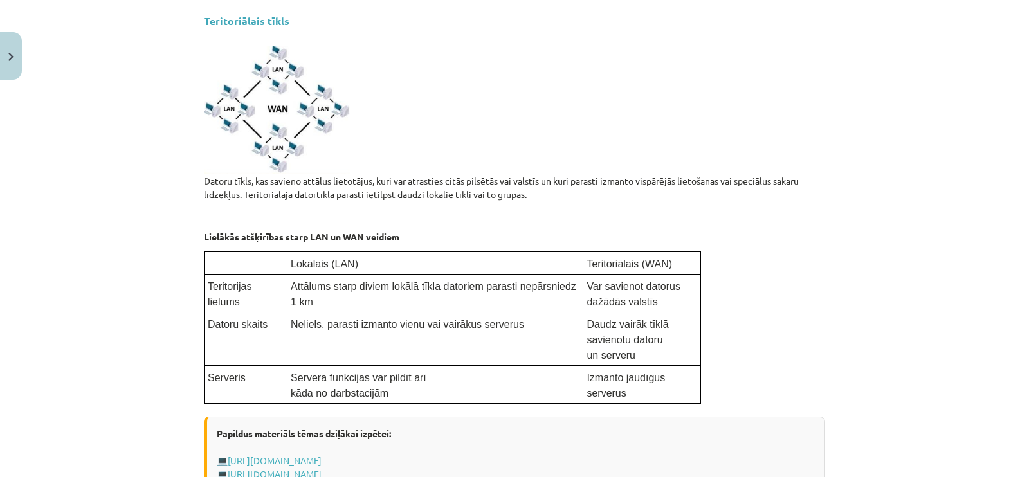
scroll to position [806, 0]
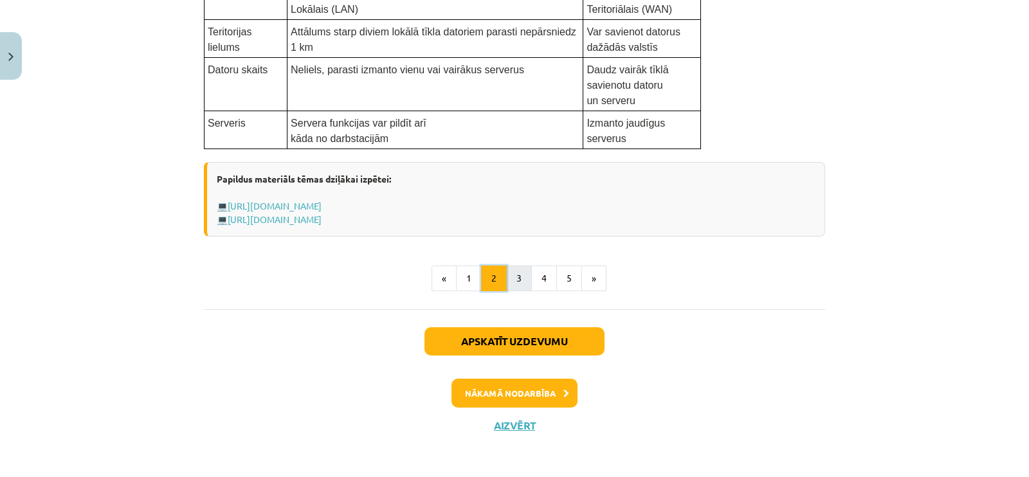
drag, startPoint x: 500, startPoint y: 265, endPoint x: 522, endPoint y: 280, distance: 26.8
click at [514, 277] on ul "« 1 2 3 4 5 »" at bounding box center [514, 279] width 621 height 26
click at [531, 282] on button "4" at bounding box center [544, 279] width 26 height 26
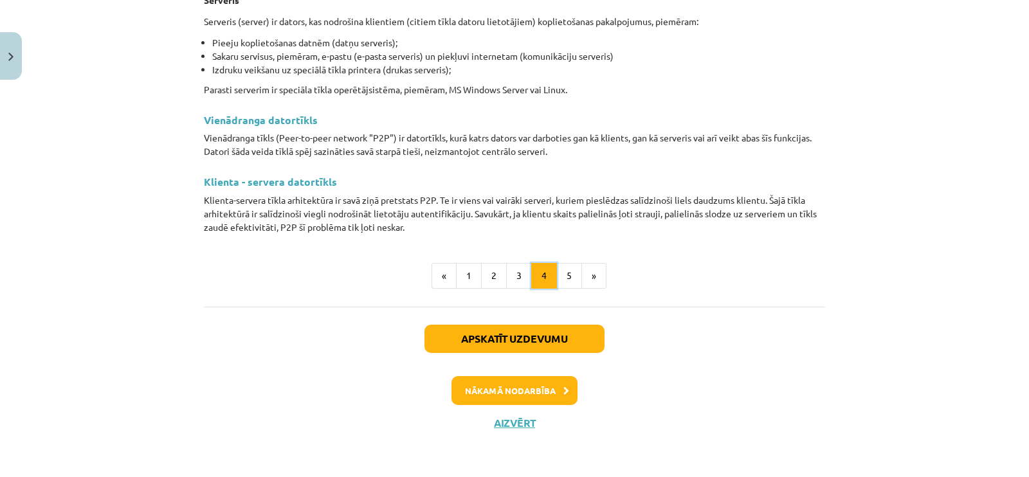
scroll to position [230, 0]
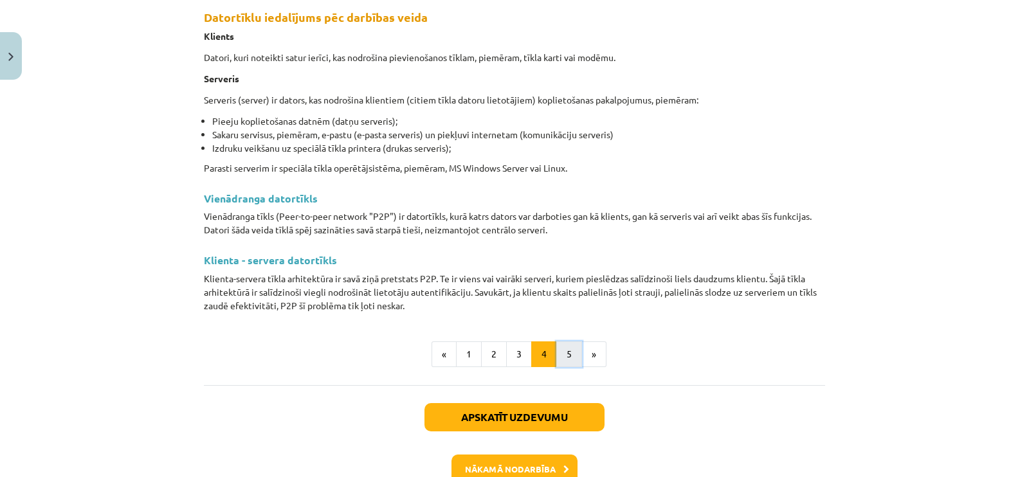
click at [574, 351] on button "5" at bounding box center [569, 354] width 26 height 26
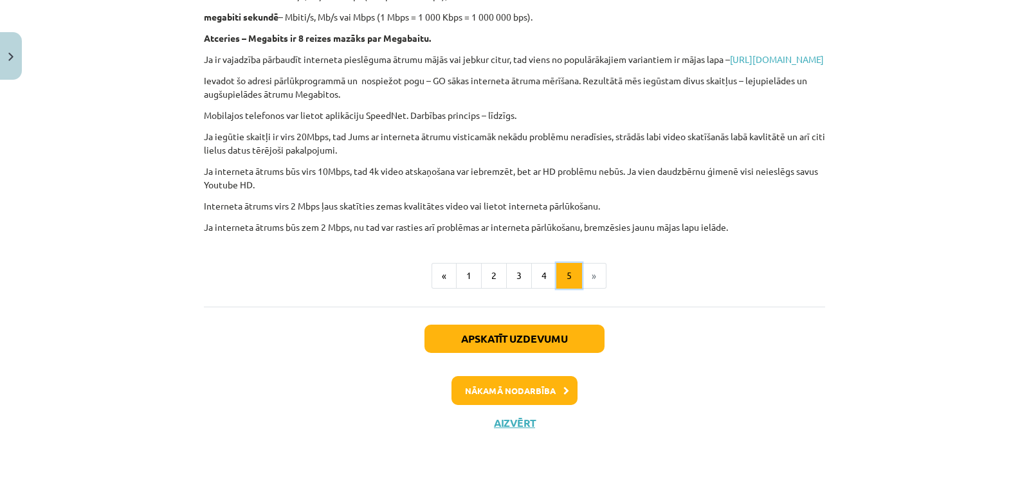
scroll to position [502, 0]
drag, startPoint x: 524, startPoint y: 392, endPoint x: 529, endPoint y: 387, distance: 6.8
click at [527, 390] on button "Nākamā nodarbība" at bounding box center [514, 391] width 126 height 30
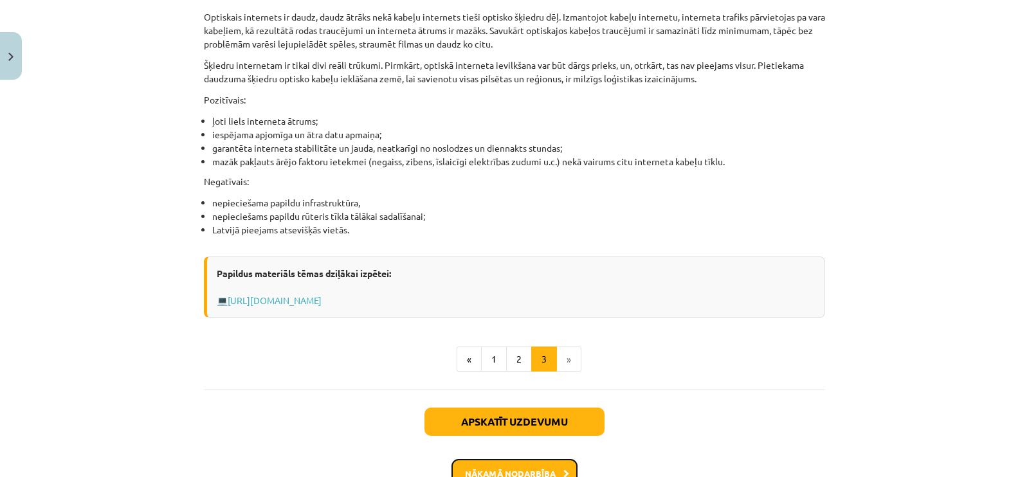
scroll to position [1729, 0]
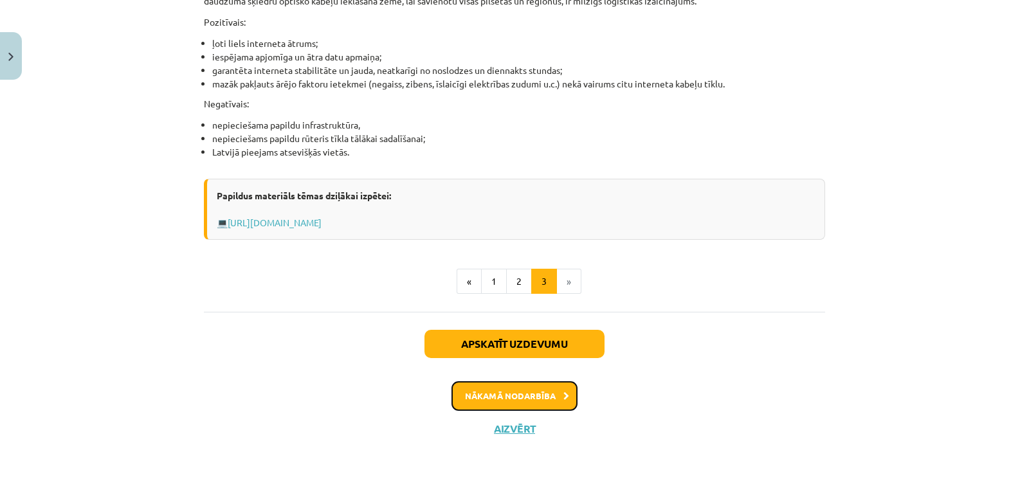
click at [530, 393] on button "Nākamā nodarbība" at bounding box center [514, 396] width 126 height 30
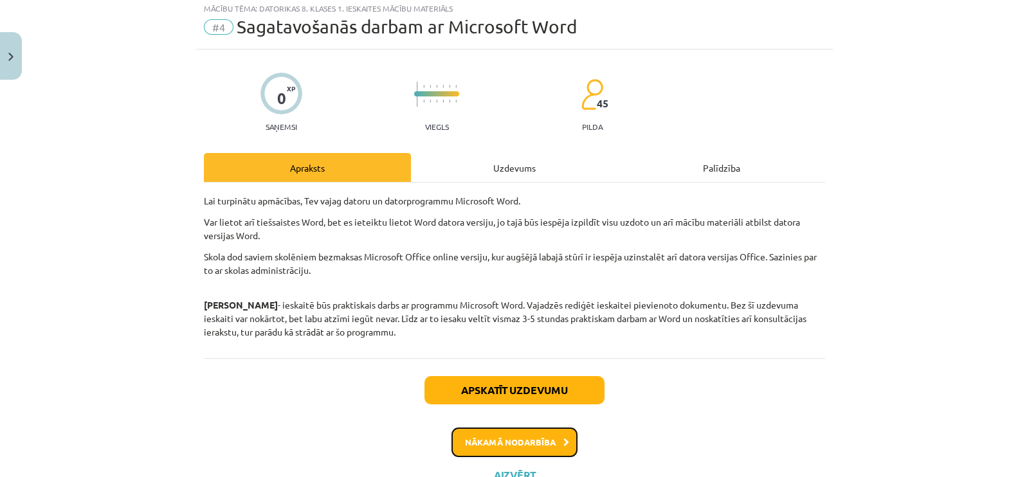
scroll to position [32, 0]
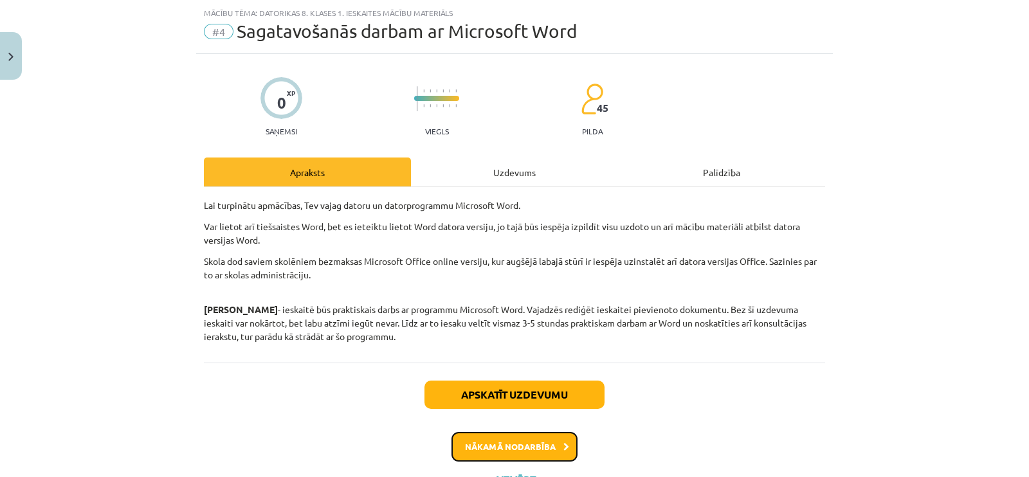
click at [518, 442] on button "Nākamā nodarbība" at bounding box center [514, 447] width 126 height 30
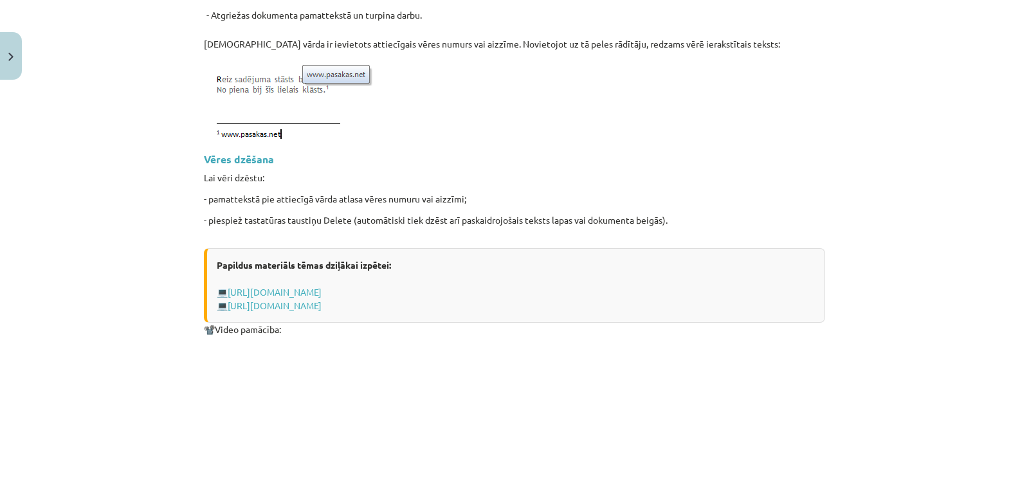
scroll to position [1774, 0]
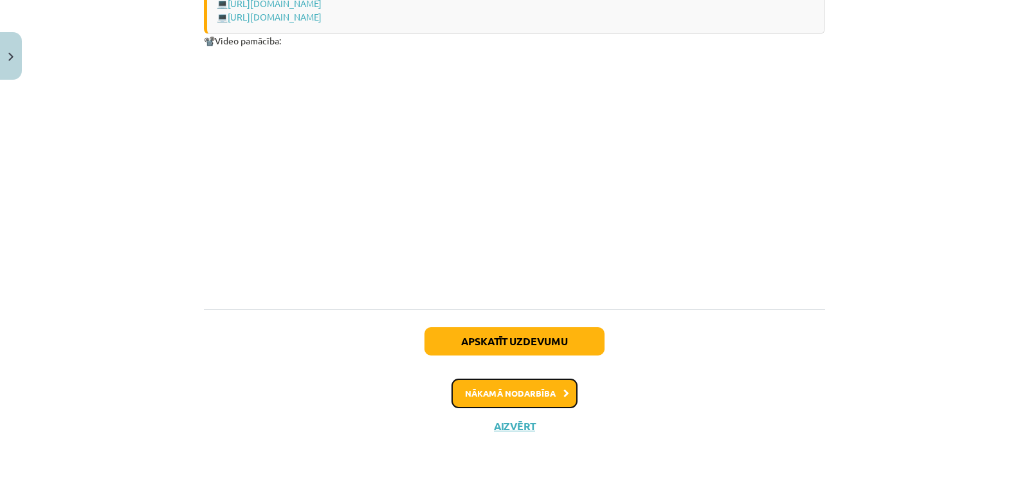
click at [527, 386] on button "Nākamā nodarbība" at bounding box center [514, 394] width 126 height 30
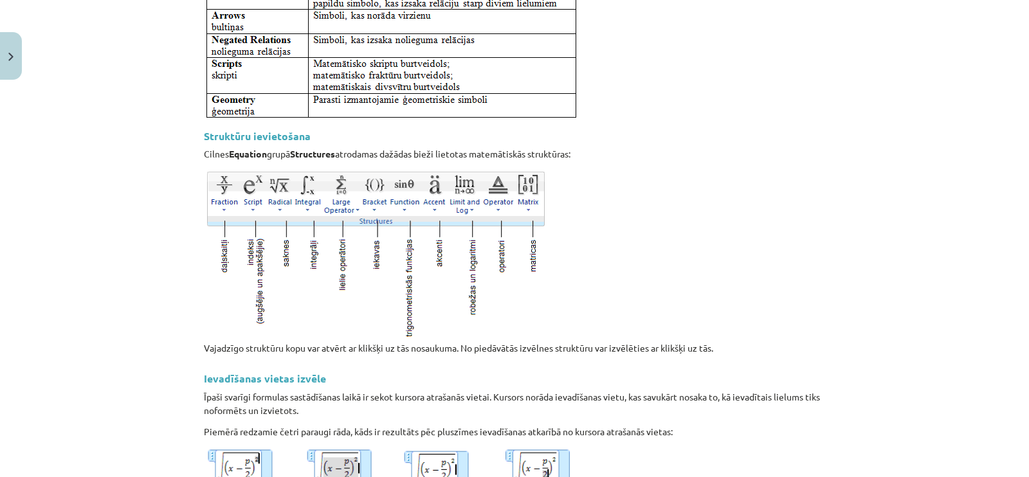
scroll to position [714, 0]
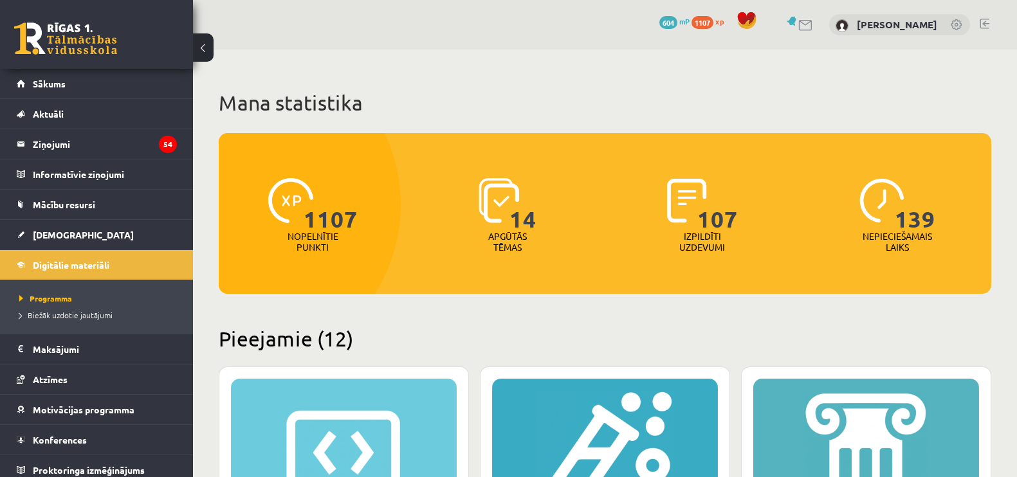
scroll to position [2572, 0]
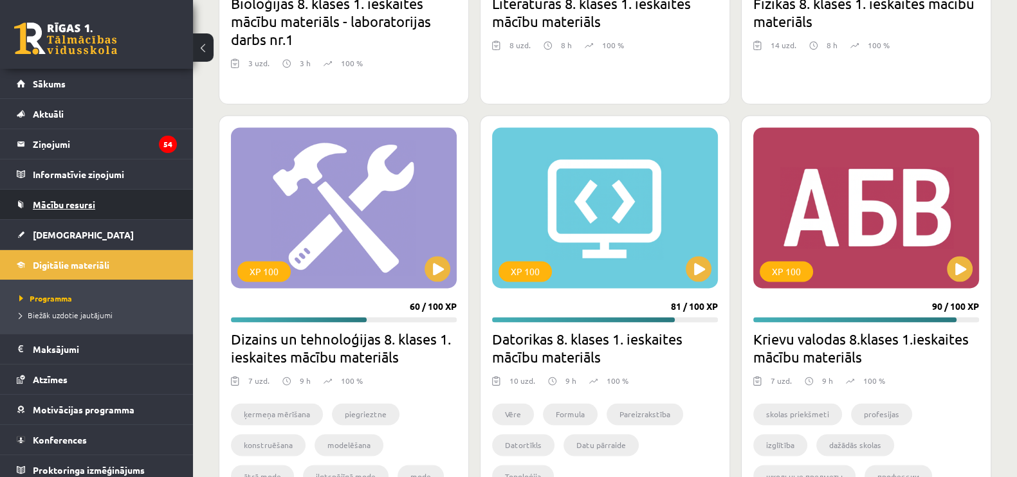
click at [91, 204] on span "Mācību resursi" at bounding box center [64, 205] width 62 height 12
